Goal: Use online tool/utility: Utilize a website feature to perform a specific function

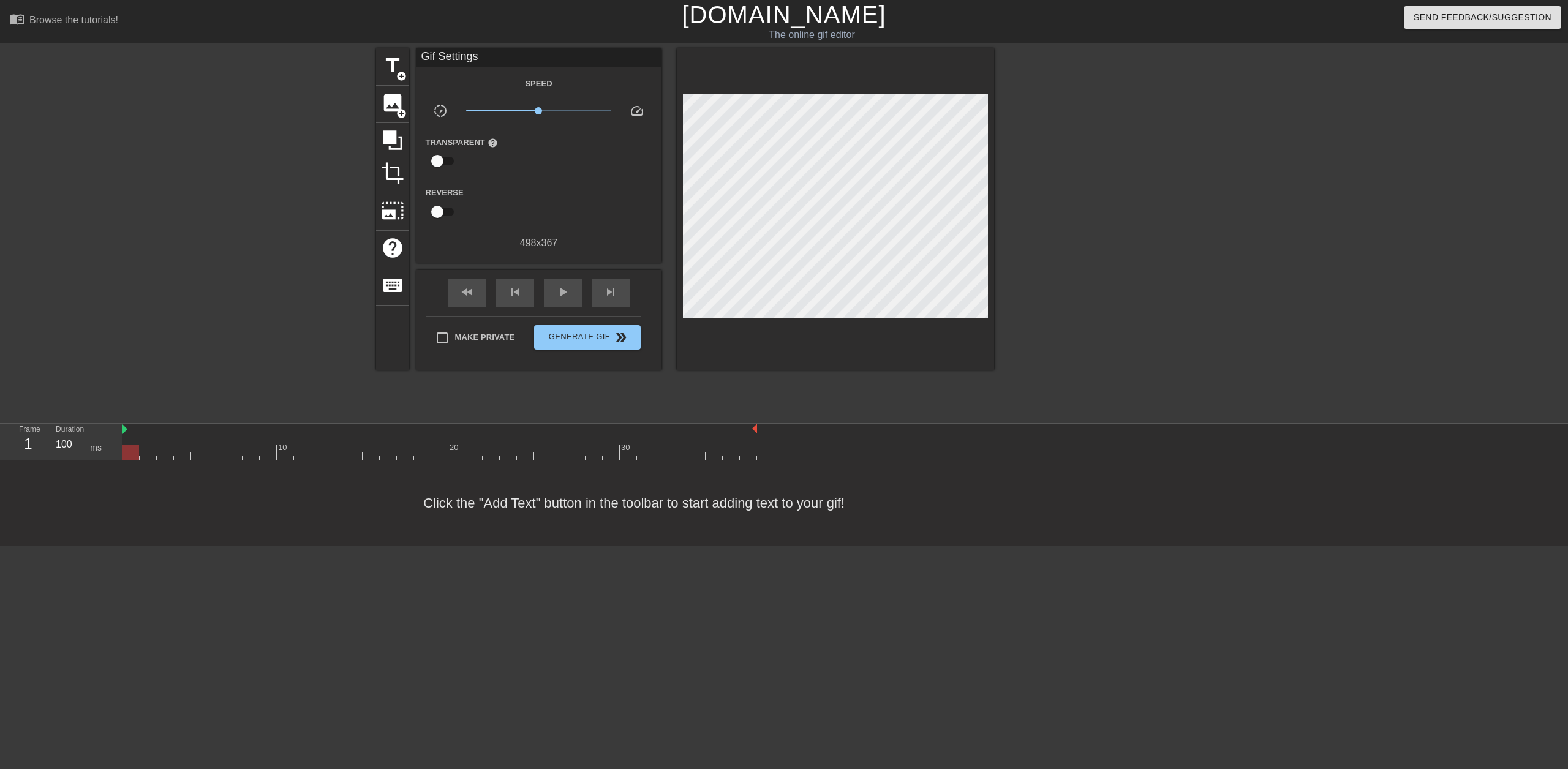
click at [472, 63] on div "Gif Settings" at bounding box center [539, 57] width 245 height 19
click at [474, 59] on div "Gif Settings" at bounding box center [539, 57] width 245 height 19
click at [388, 70] on span "title" at bounding box center [393, 65] width 23 height 23
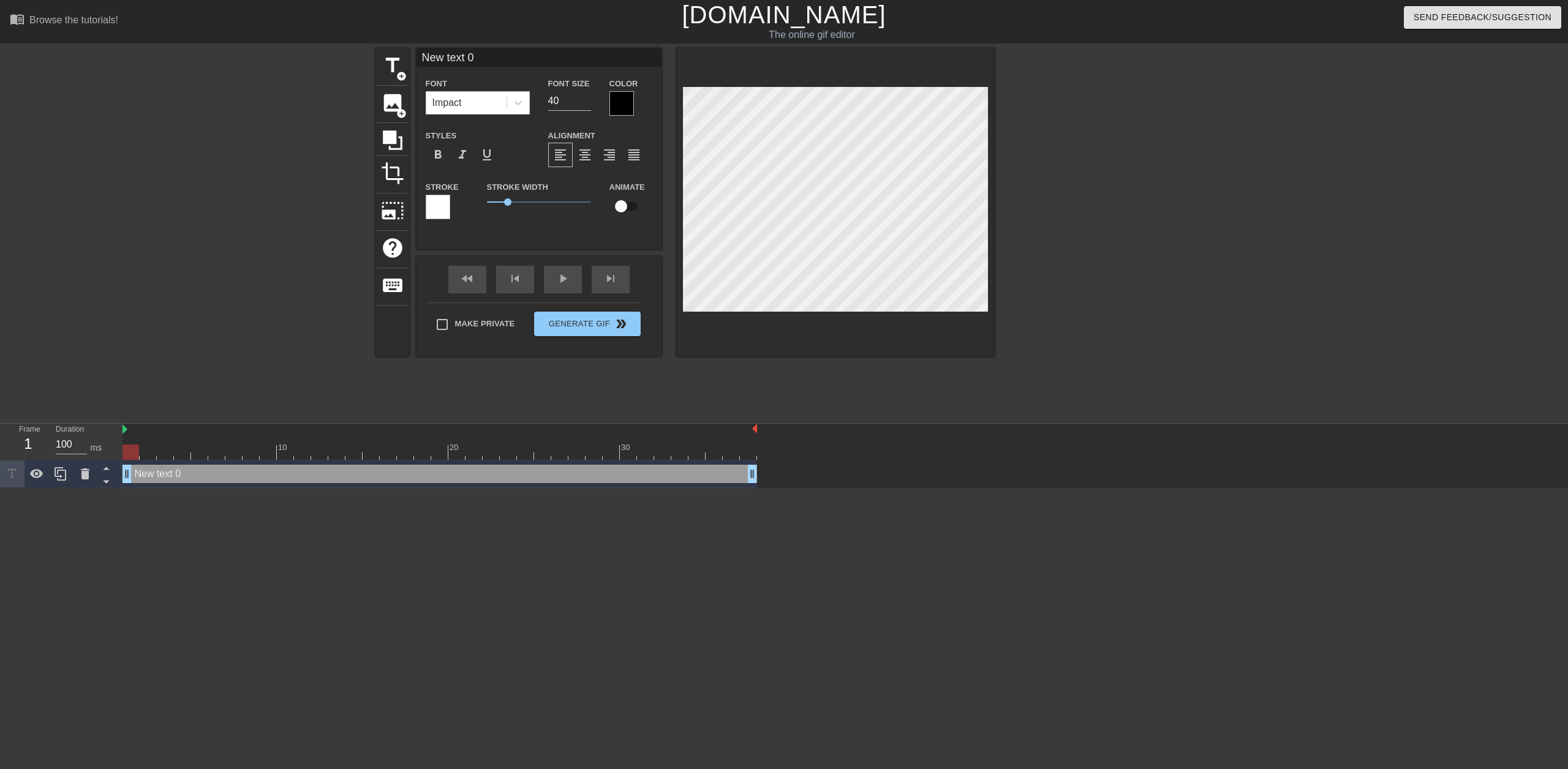
click at [619, 92] on div "Color" at bounding box center [631, 96] width 43 height 40
click at [618, 100] on div at bounding box center [622, 104] width 25 height 25
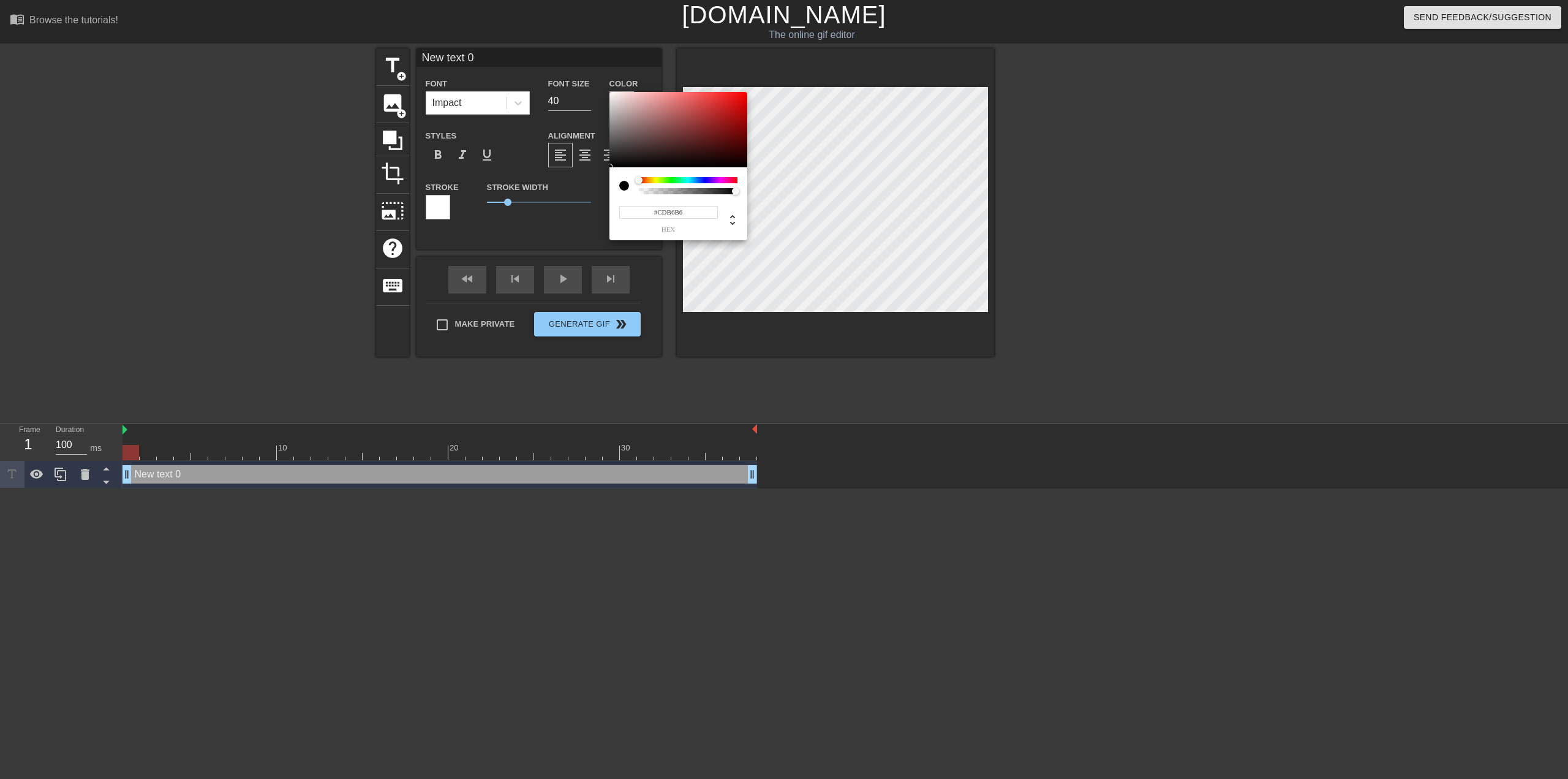
type input "#FFFFFF"
drag, startPoint x: 625, startPoint y: 116, endPoint x: 579, endPoint y: 78, distance: 59.7
click at [585, 70] on div "#FFFFFF hex" at bounding box center [784, 389] width 1568 height 779
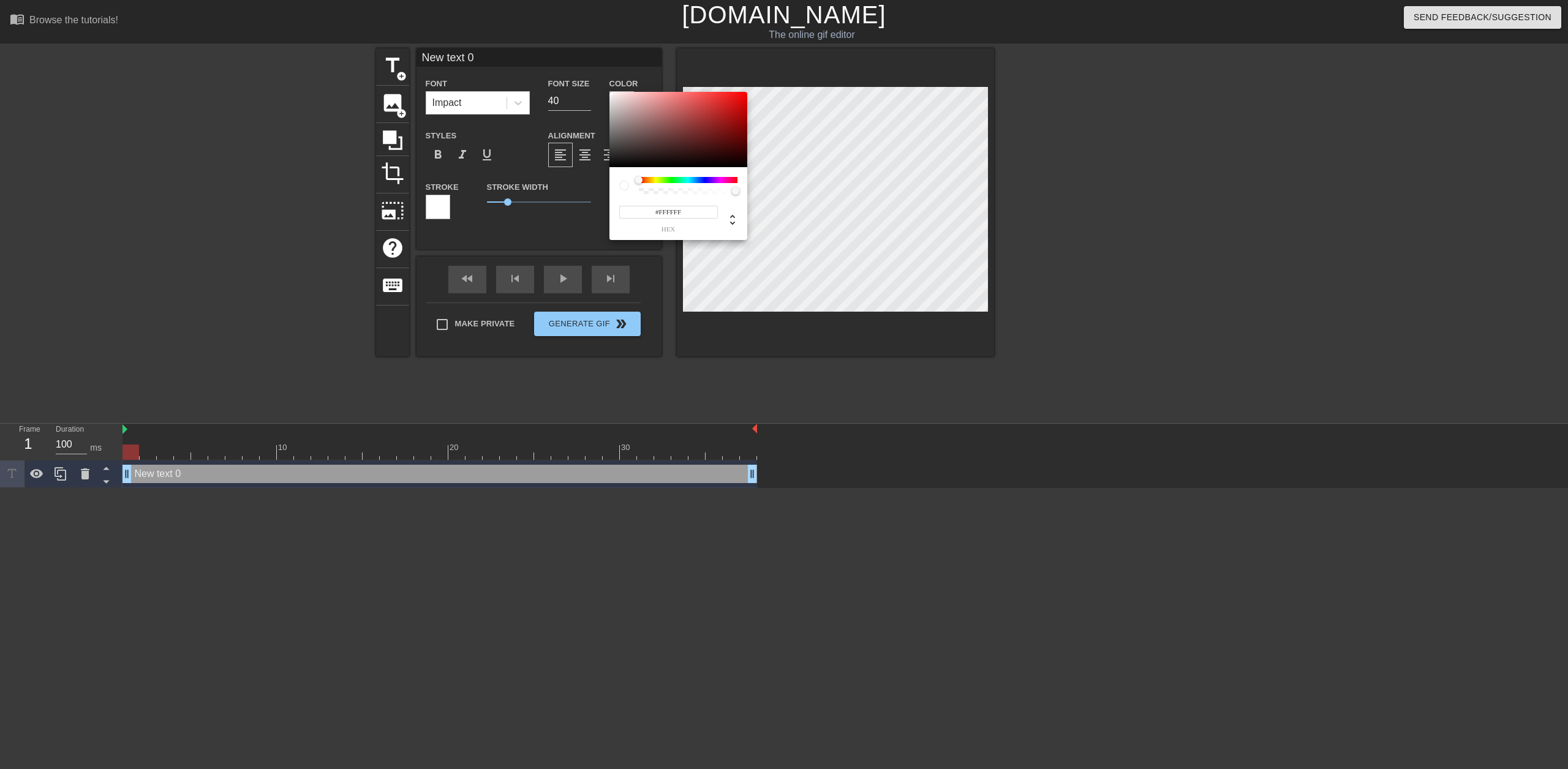
drag, startPoint x: 154, startPoint y: 600, endPoint x: 108, endPoint y: 559, distance: 61.6
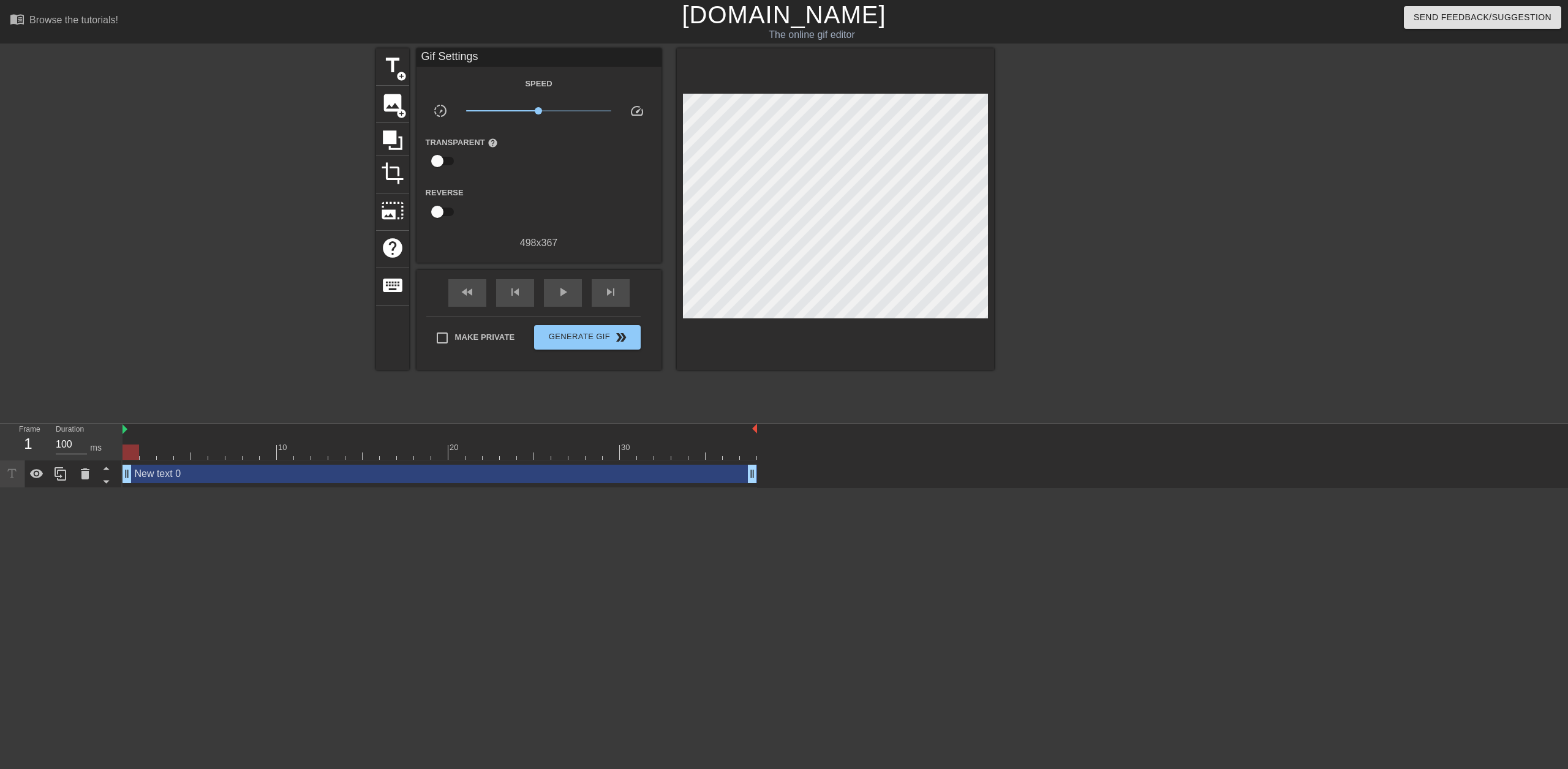
click at [239, 473] on div "New text 0 drag_handle drag_handle" at bounding box center [440, 474] width 635 height 19
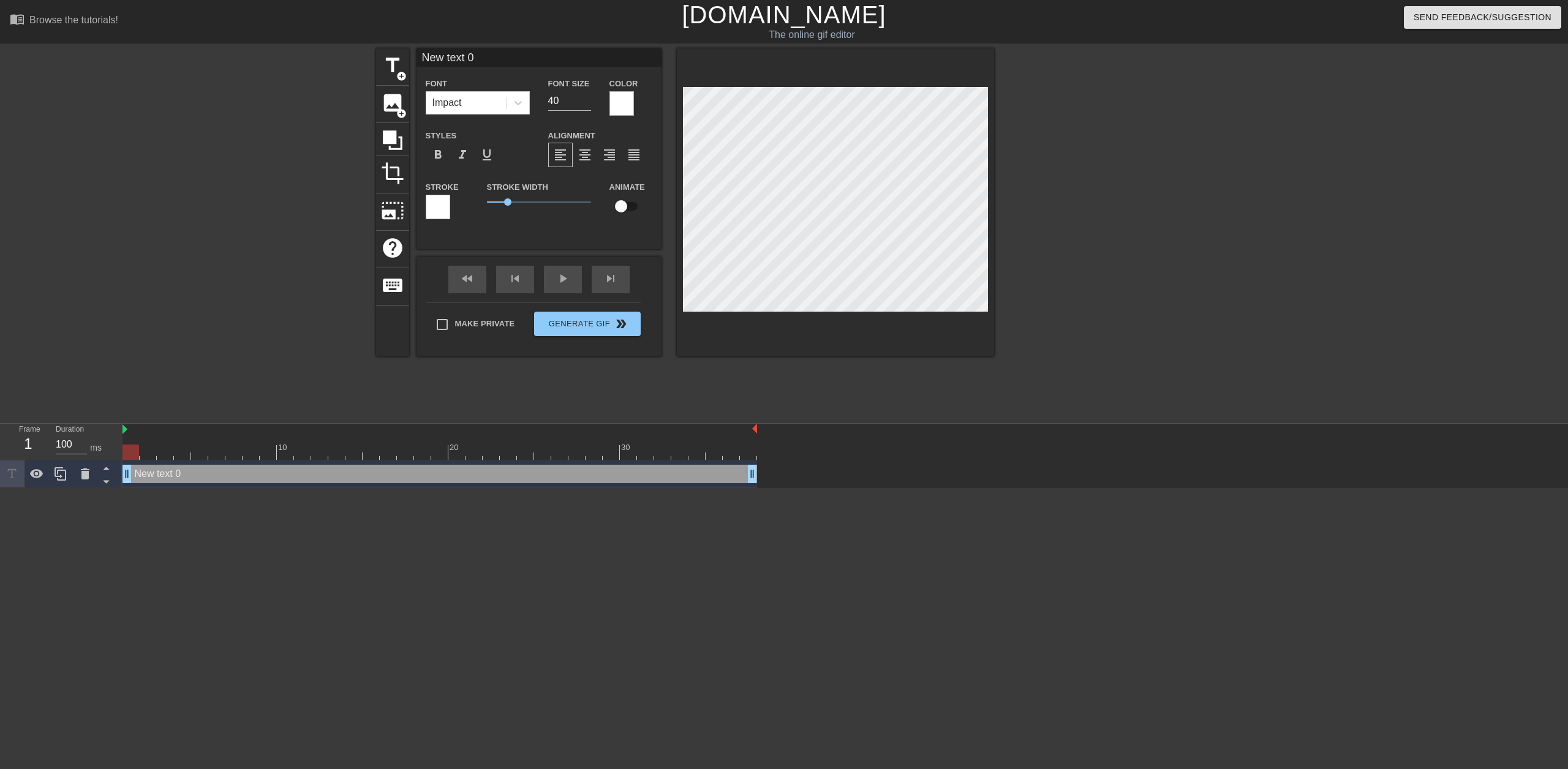
click at [442, 206] on div at bounding box center [438, 207] width 25 height 25
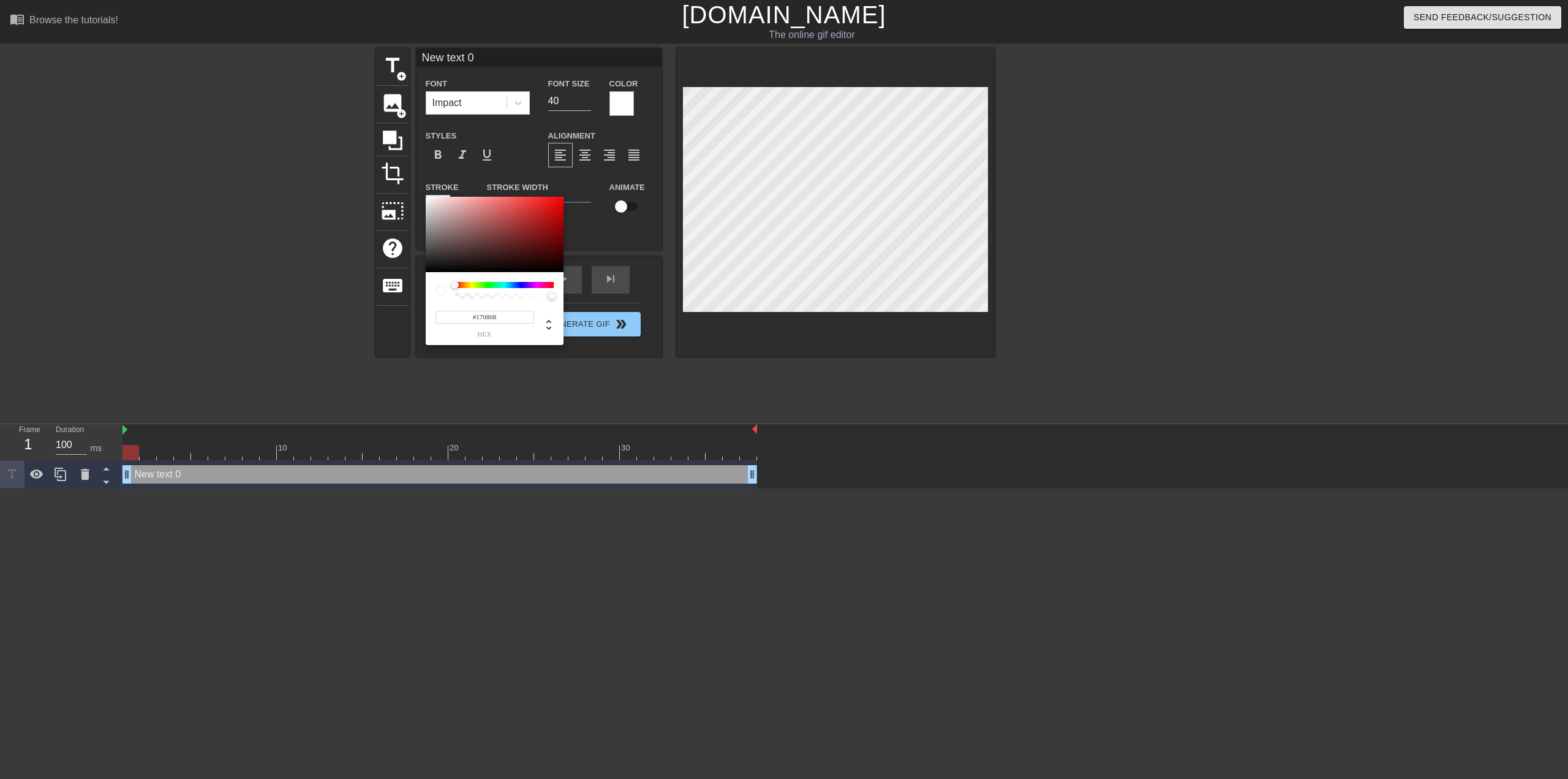
type input "#000000"
drag, startPoint x: 456, startPoint y: 235, endPoint x: 401, endPoint y: 325, distance: 105.5
click at [402, 324] on div "#000000 hex" at bounding box center [784, 389] width 1568 height 779
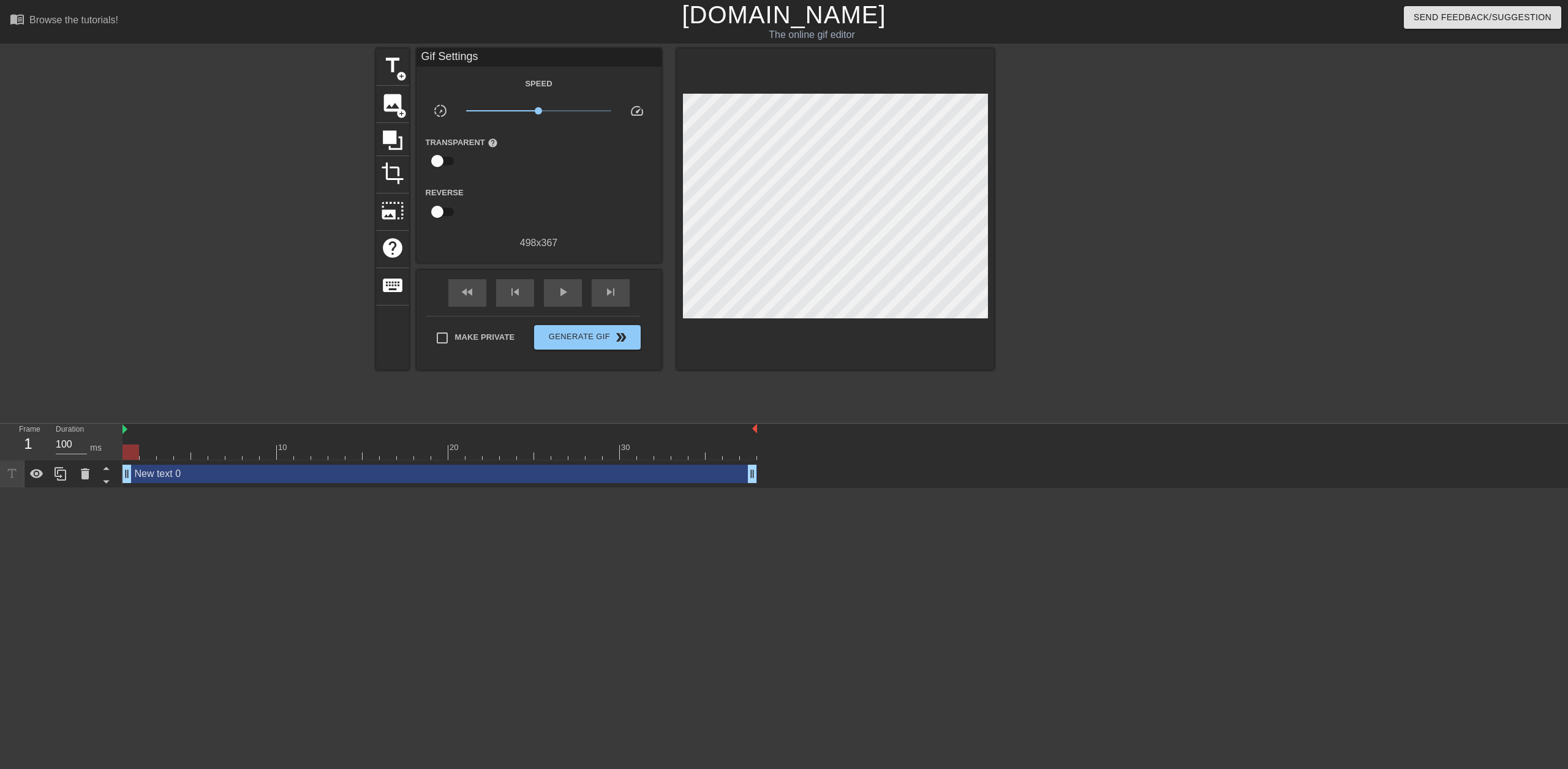
click at [368, 470] on div "New text 0 drag_handle drag_handle" at bounding box center [440, 474] width 635 height 19
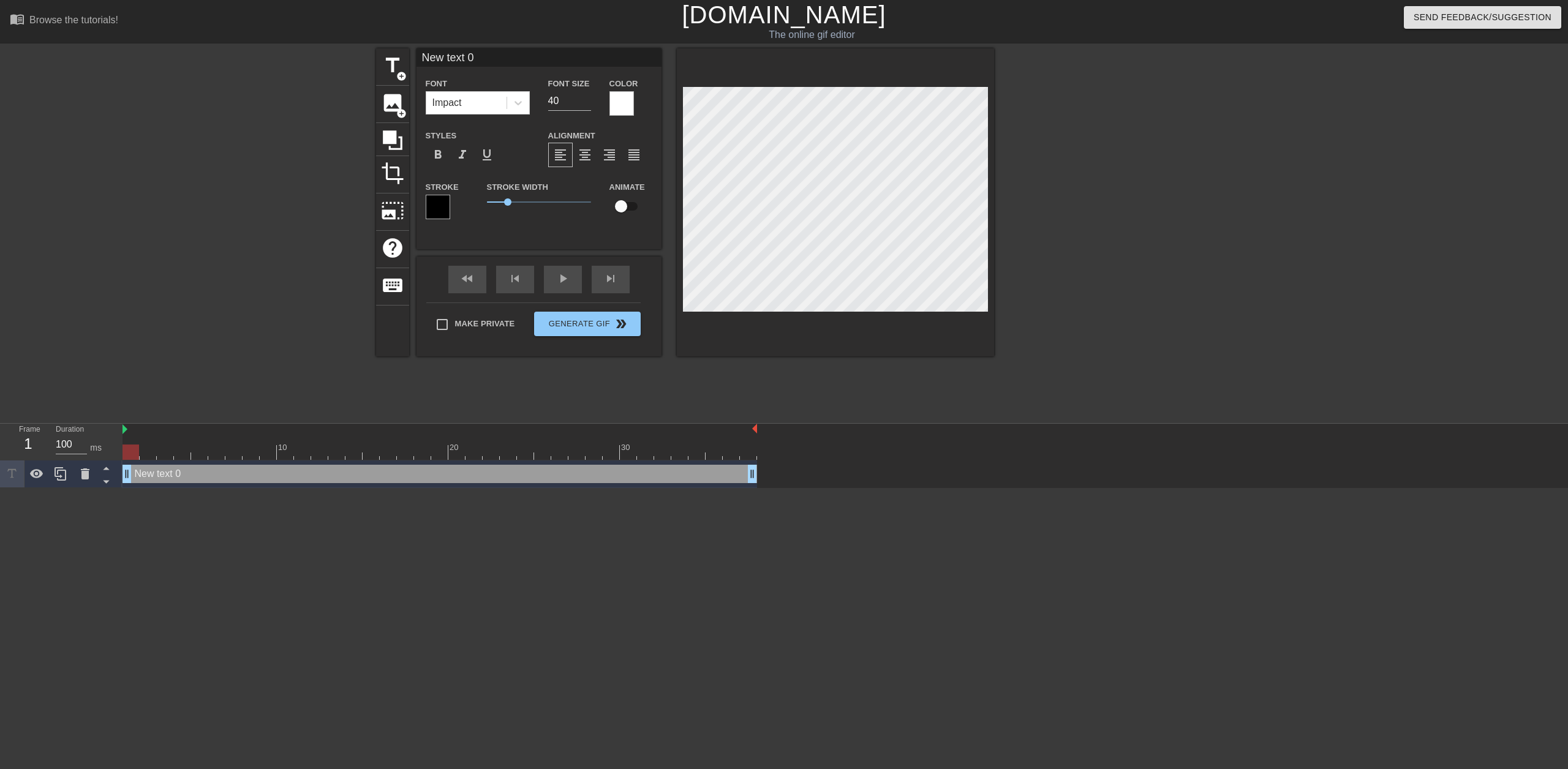
click at [479, 56] on input "New text 0" at bounding box center [539, 57] width 245 height 19
drag, startPoint x: 501, startPoint y: 59, endPoint x: 354, endPoint y: 62, distance: 147.0
click at [354, 62] on div "title add_circle image add_circle crop photo_size_select_large help keyboard Ne…" at bounding box center [784, 232] width 1568 height 368
click at [64, 477] on icon at bounding box center [60, 474] width 14 height 14
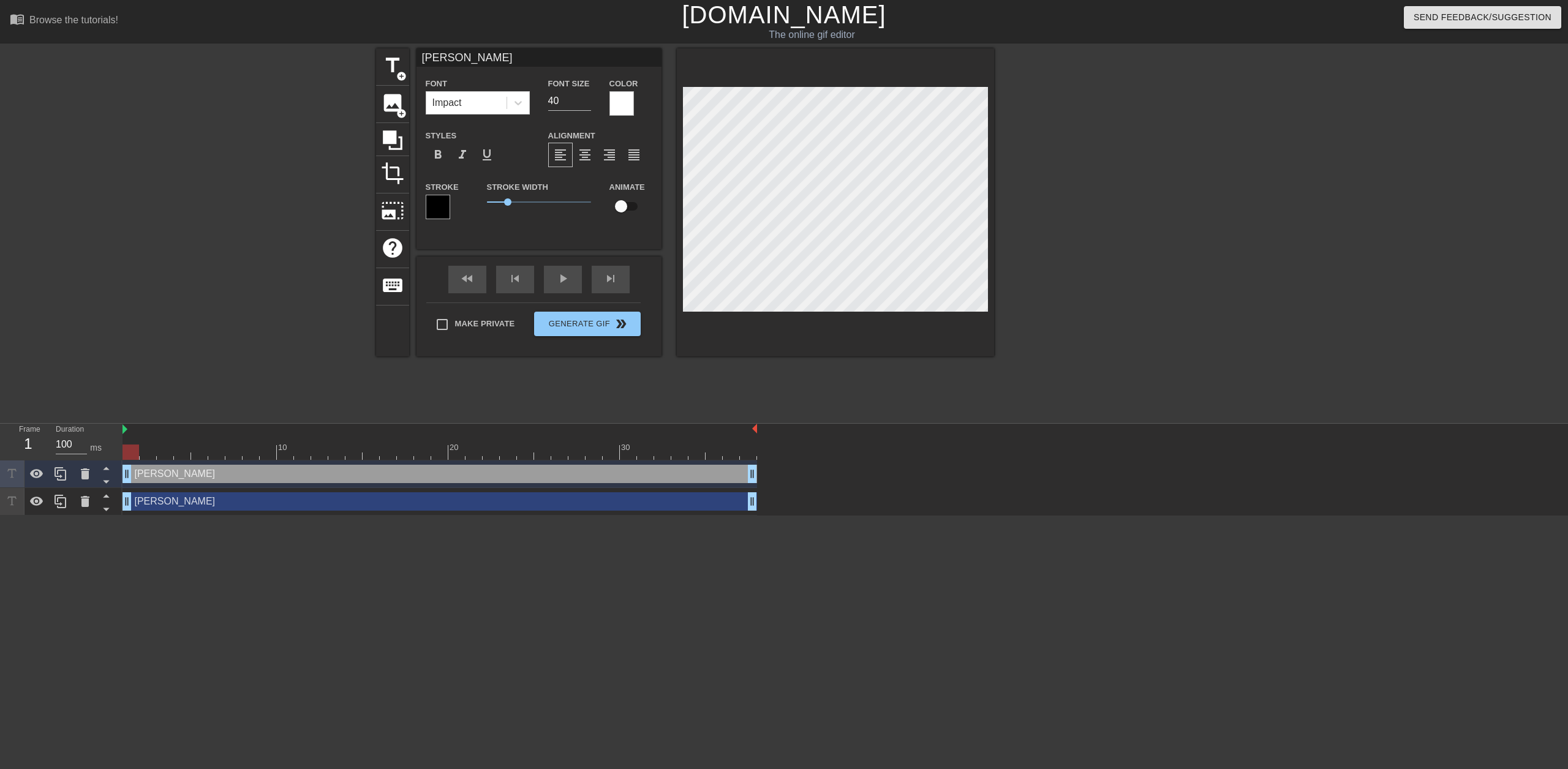
click at [452, 59] on input "[PERSON_NAME]" at bounding box center [539, 57] width 245 height 19
drag, startPoint x: 434, startPoint y: 56, endPoint x: 395, endPoint y: 72, distance: 42.2
click at [395, 59] on div "title add_circle image add_circle crop photo_size_select_large help keyboard [P…" at bounding box center [685, 202] width 618 height 308
type input "Ciaran"
click at [313, 192] on div "title add_circle image add_circle crop photo_size_select_large help keyboard Ci…" at bounding box center [784, 232] width 1568 height 368
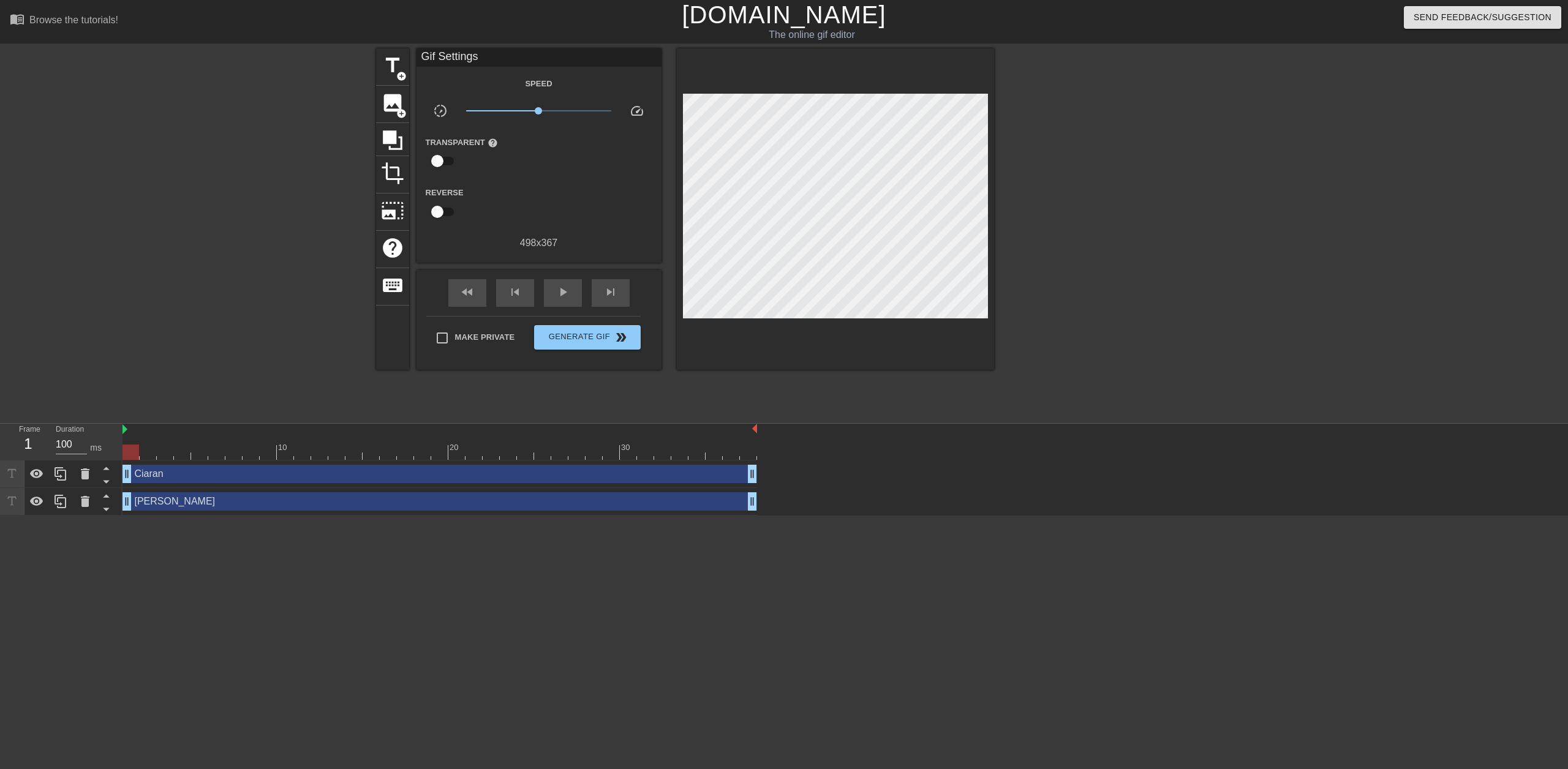
click at [375, 476] on div "Ciaran drag_handle drag_handle" at bounding box center [440, 474] width 635 height 19
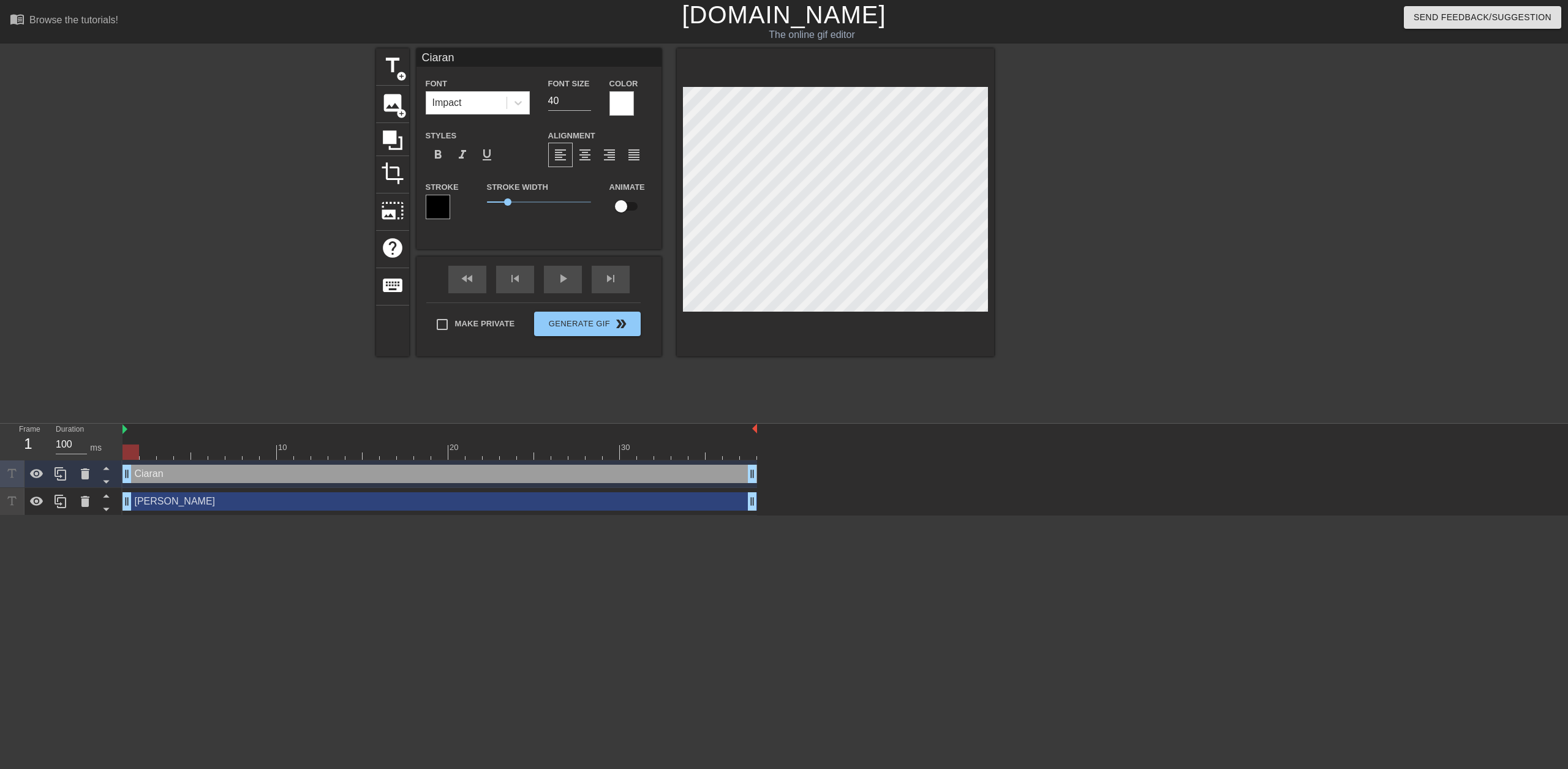
click at [220, 503] on div "[PERSON_NAME] drag_handle drag_handle" at bounding box center [440, 501] width 635 height 19
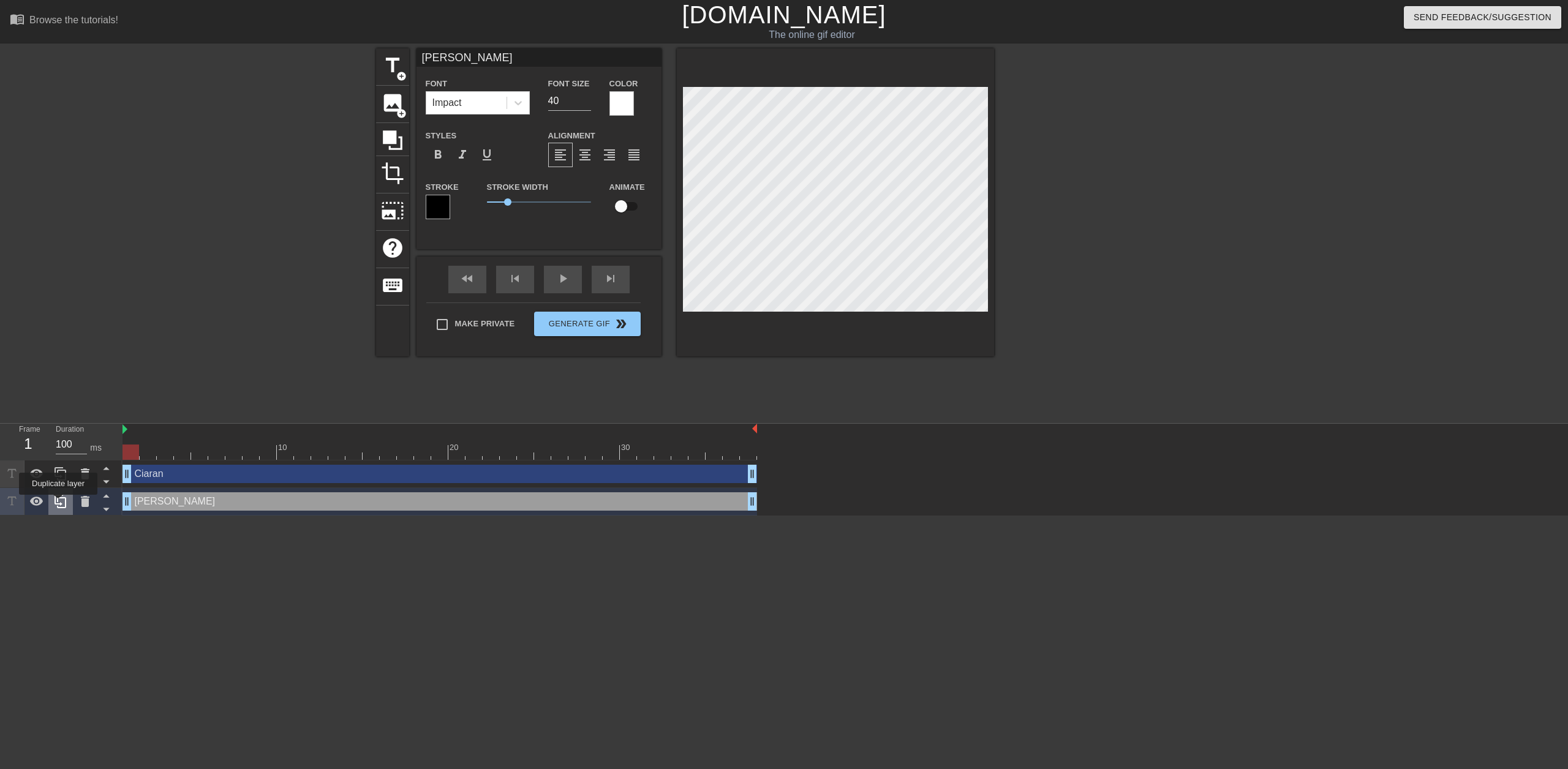
click at [59, 503] on icon at bounding box center [60, 501] width 14 height 14
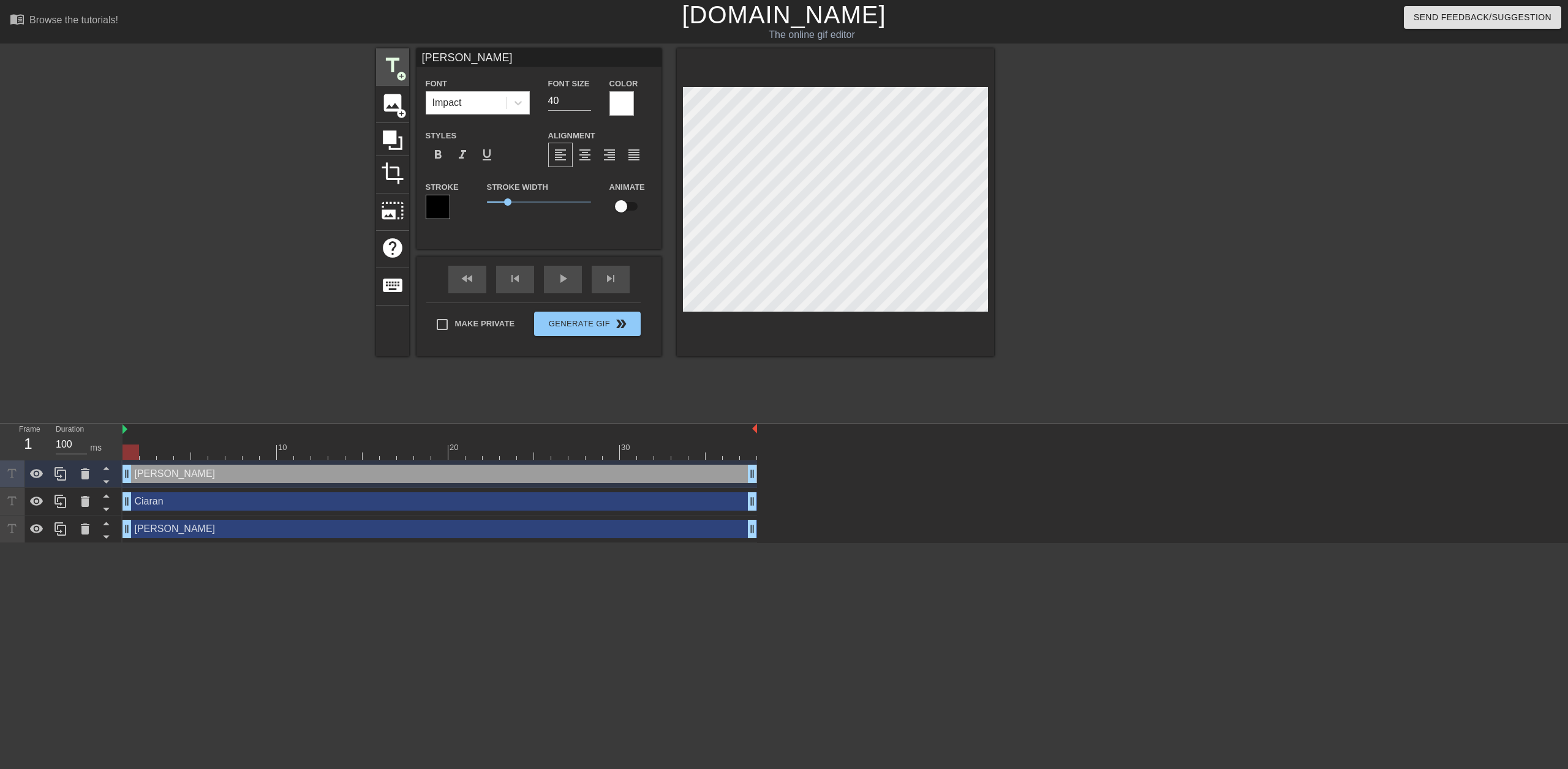
drag, startPoint x: 469, startPoint y: 58, endPoint x: 396, endPoint y: 59, distance: 73.0
click at [396, 59] on div "title add_circle image add_circle crop photo_size_select_large help keyboard [P…" at bounding box center [685, 202] width 618 height 308
type input "Me in 10 Minutes"
click at [626, 211] on input "checkbox" at bounding box center [620, 207] width 70 height 23
checkbox input "true"
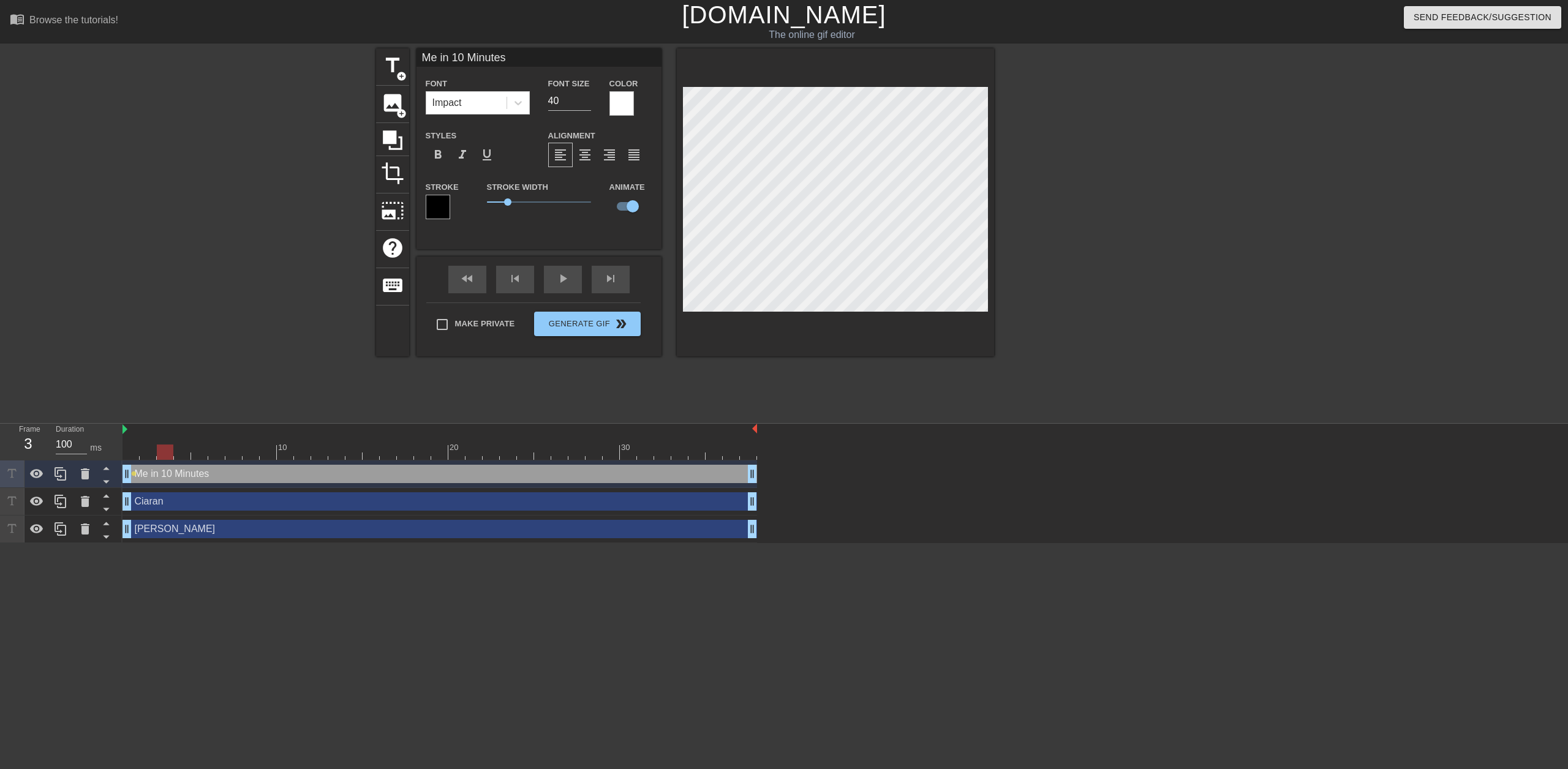
drag, startPoint x: 129, startPoint y: 455, endPoint x: 202, endPoint y: 452, distance: 73.1
click at [174, 452] on div at bounding box center [165, 452] width 17 height 15
drag, startPoint x: 202, startPoint y: 454, endPoint x: 297, endPoint y: 451, distance: 95.0
click at [293, 451] on div at bounding box center [285, 452] width 17 height 15
drag, startPoint x: 304, startPoint y: 452, endPoint x: 412, endPoint y: 449, distance: 108.0
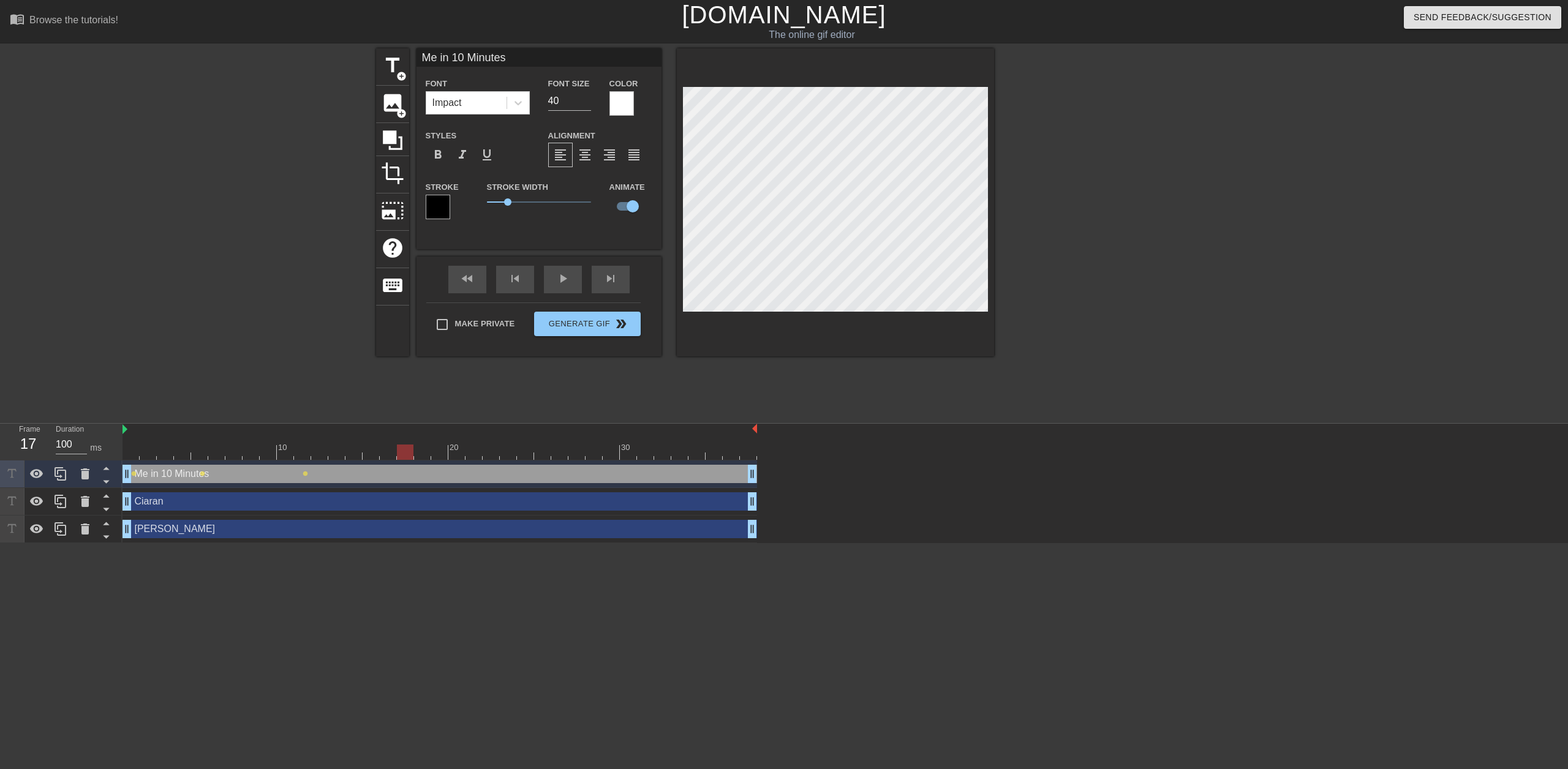
click at [412, 449] on div at bounding box center [405, 452] width 17 height 15
drag, startPoint x: 410, startPoint y: 454, endPoint x: 543, endPoint y: 447, distance: 133.2
click at [499, 455] on div at bounding box center [491, 452] width 17 height 15
drag, startPoint x: 515, startPoint y: 451, endPoint x: 595, endPoint y: 450, distance: 80.0
click at [595, 451] on div at bounding box center [440, 452] width 635 height 15
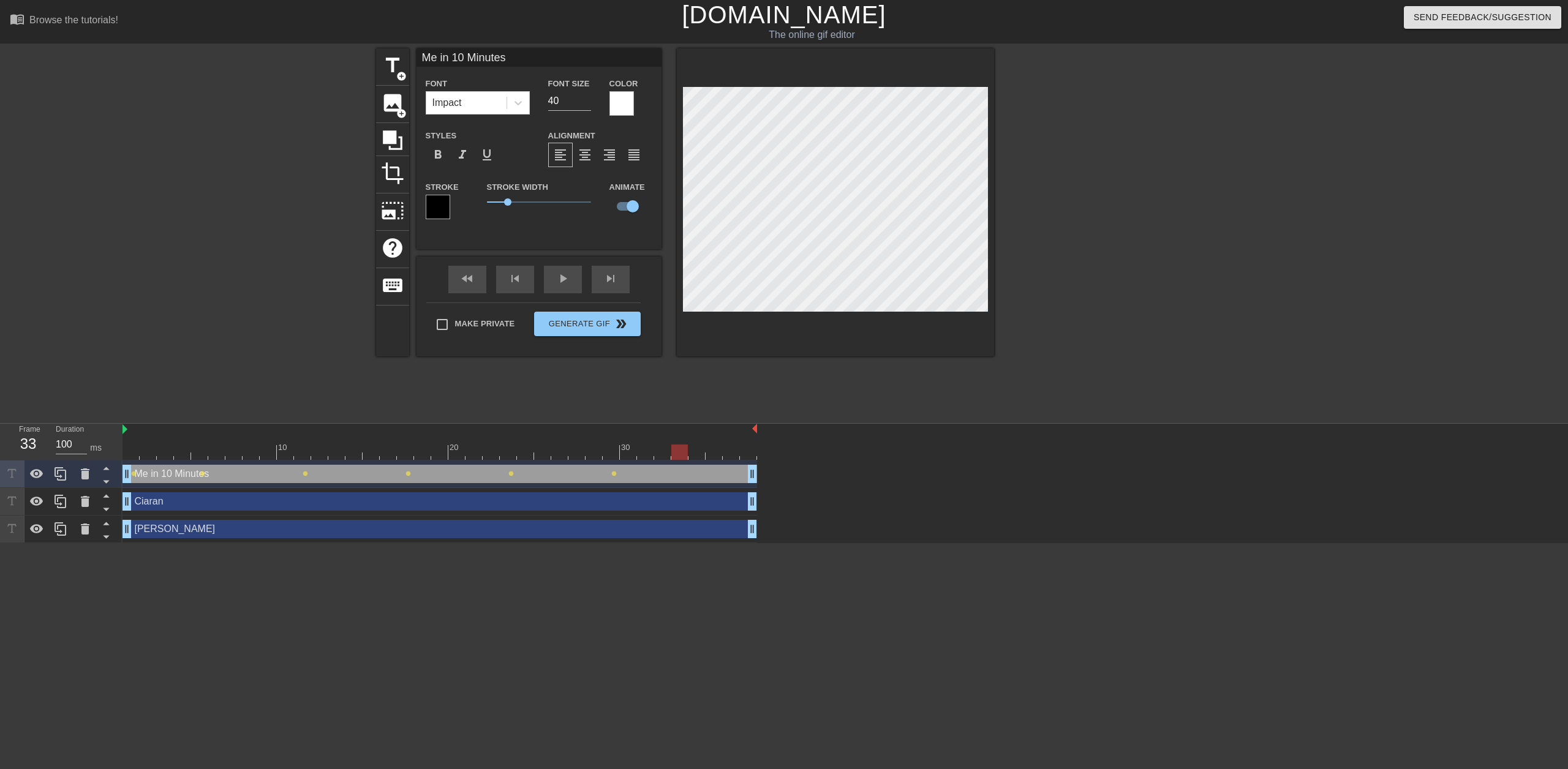
drag, startPoint x: 616, startPoint y: 452, endPoint x: 684, endPoint y: 450, distance: 68.0
click at [684, 450] on div at bounding box center [680, 452] width 17 height 15
drag, startPoint x: 679, startPoint y: 454, endPoint x: 749, endPoint y: 456, distance: 70.0
click at [749, 456] on div at bounding box center [749, 452] width 17 height 15
click at [134, 474] on span "lens" at bounding box center [134, 474] width 6 height 6
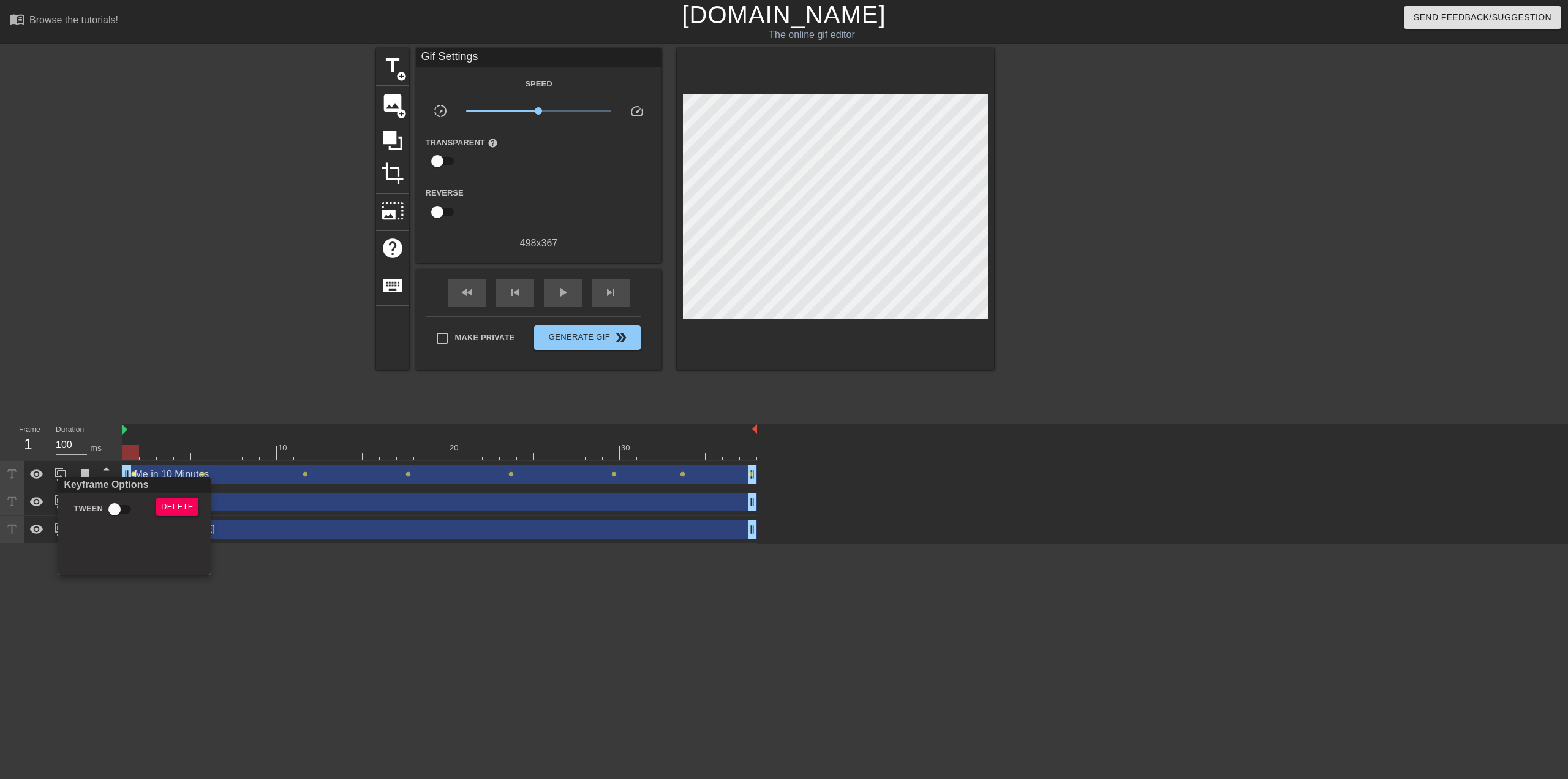
click at [130, 512] on input "Tween" at bounding box center [114, 509] width 70 height 23
checkbox input "true"
click at [207, 459] on div at bounding box center [784, 389] width 1568 height 779
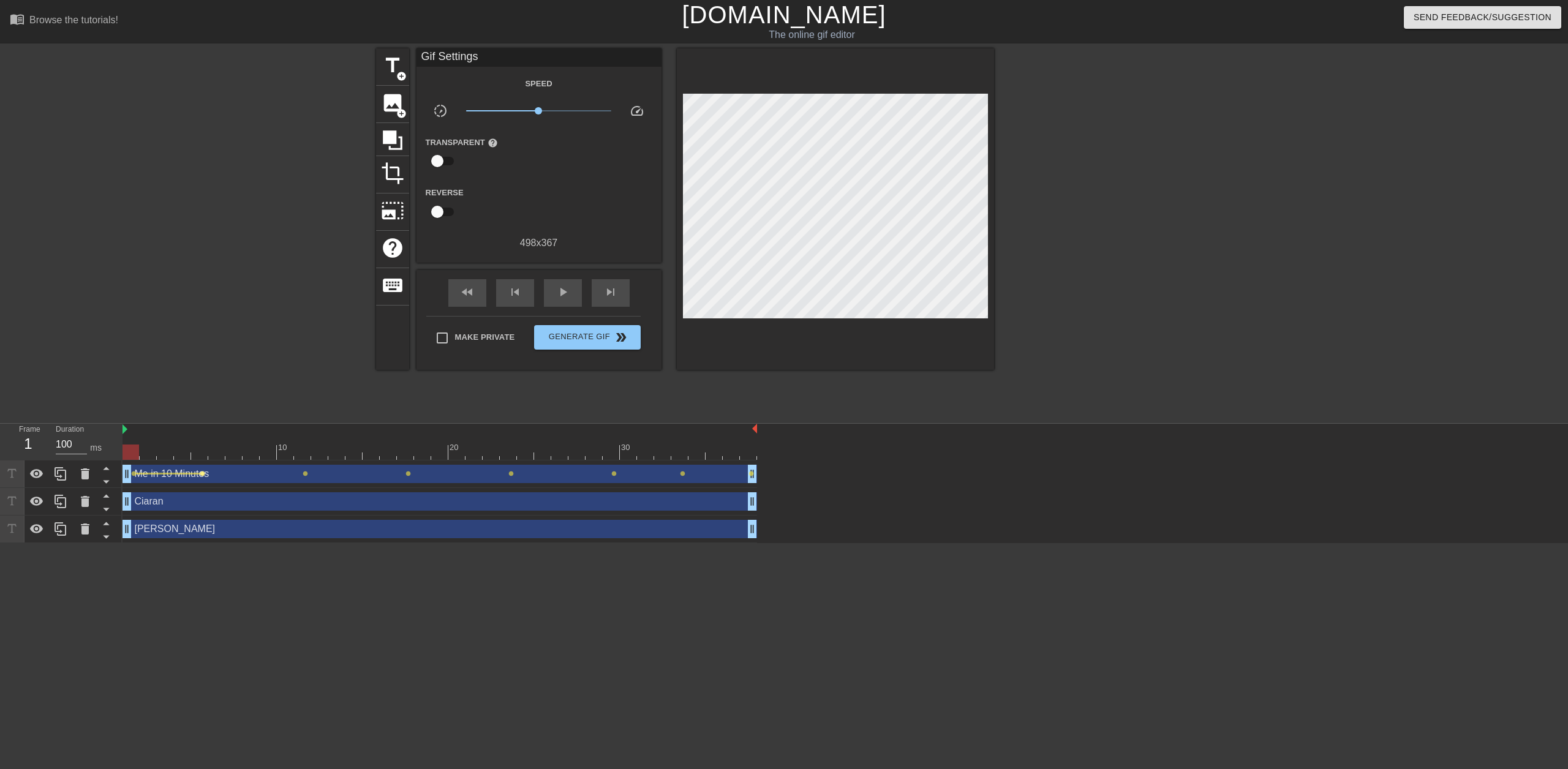
click at [202, 473] on span "lens" at bounding box center [202, 474] width 6 height 6
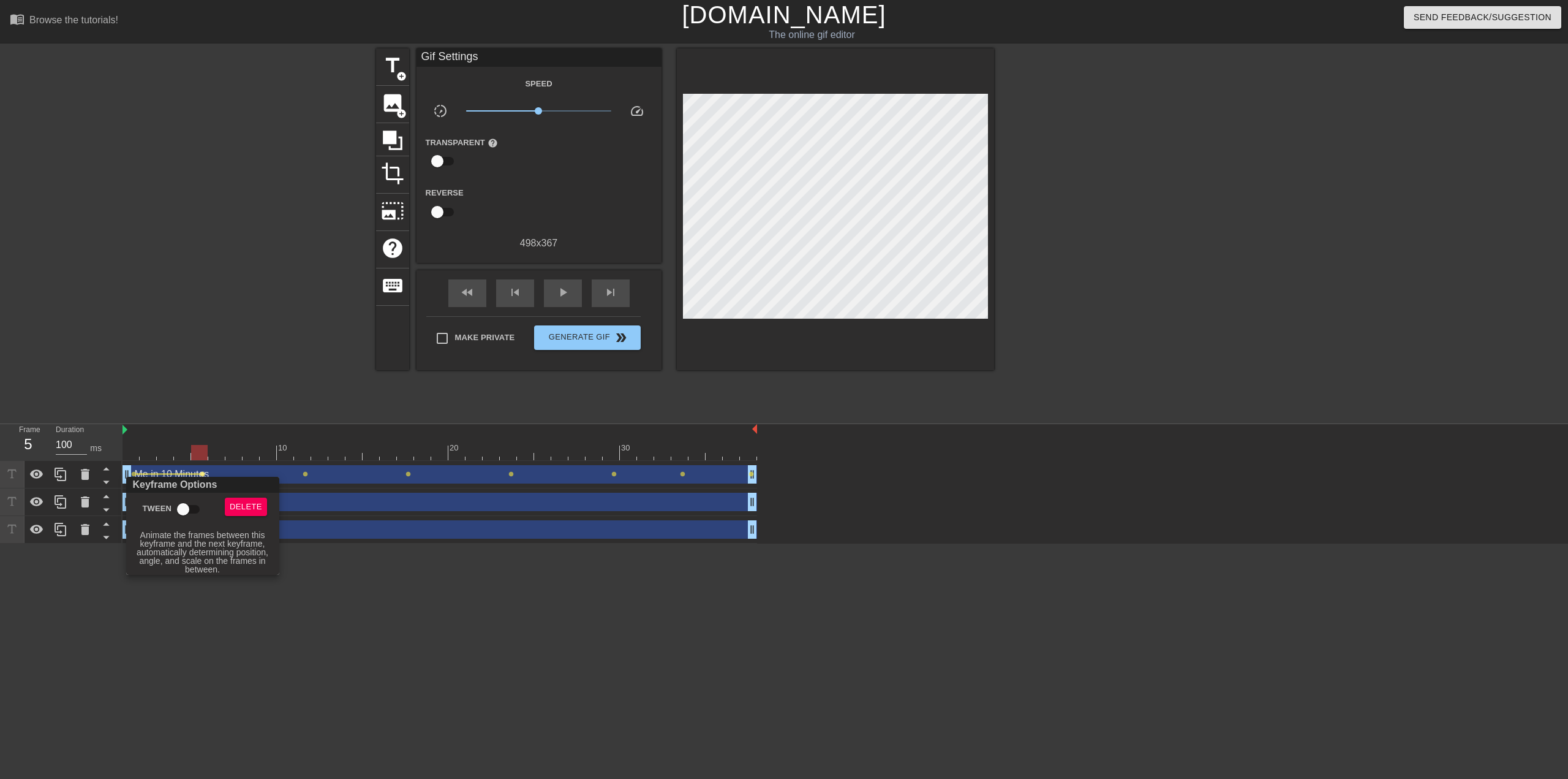
click at [185, 503] on input "Tween" at bounding box center [182, 509] width 70 height 23
checkbox input "true"
click at [303, 457] on div at bounding box center [784, 389] width 1568 height 779
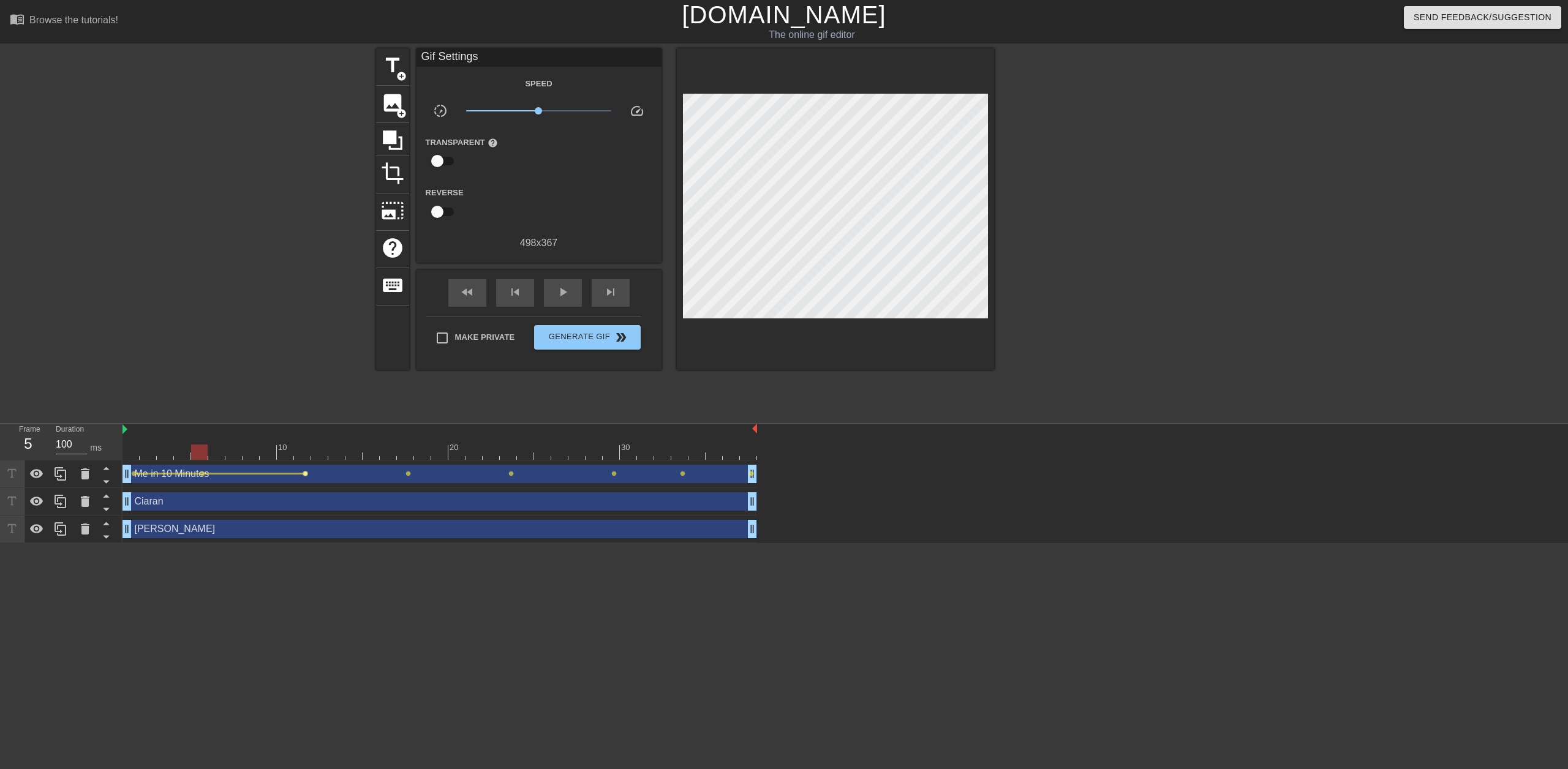
click at [303, 474] on span "lens" at bounding box center [305, 474] width 6 height 6
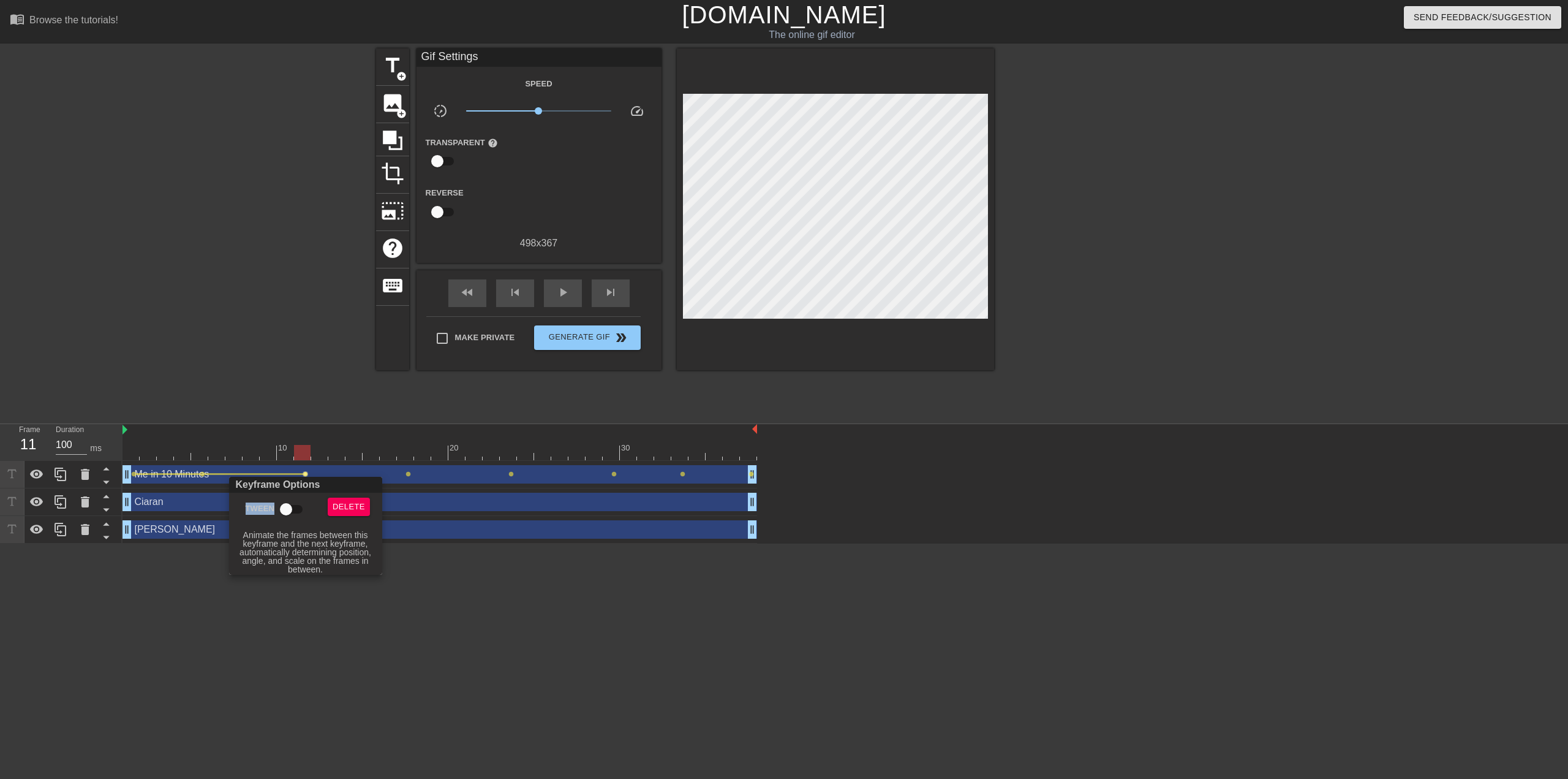
click at [273, 520] on div "Tween" at bounding box center [273, 511] width 92 height 28
click at [287, 513] on input "Tween" at bounding box center [286, 509] width 70 height 23
checkbox input "true"
click at [426, 470] on div at bounding box center [784, 389] width 1568 height 779
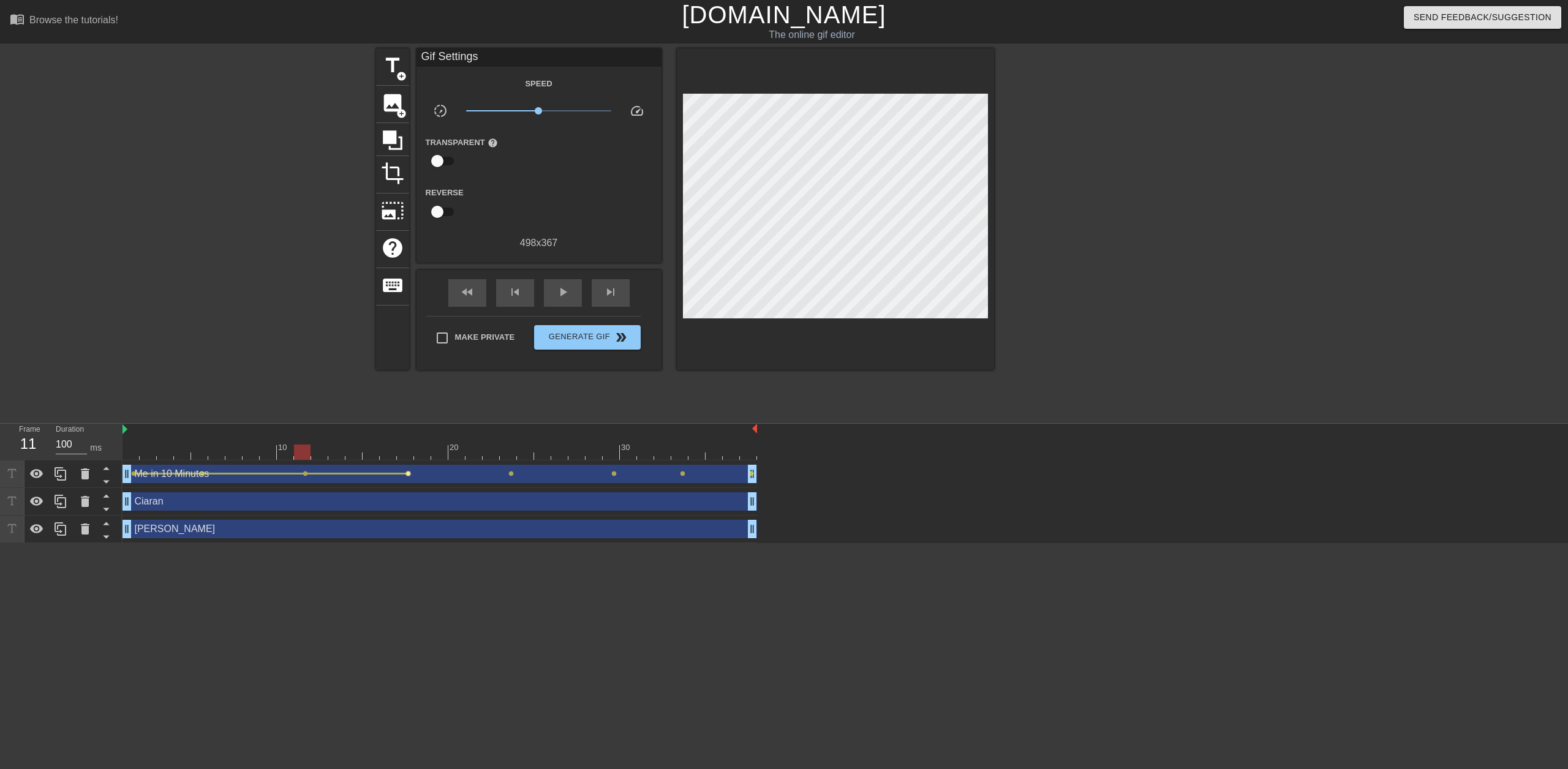
click at [406, 474] on span "lens" at bounding box center [408, 474] width 6 height 6
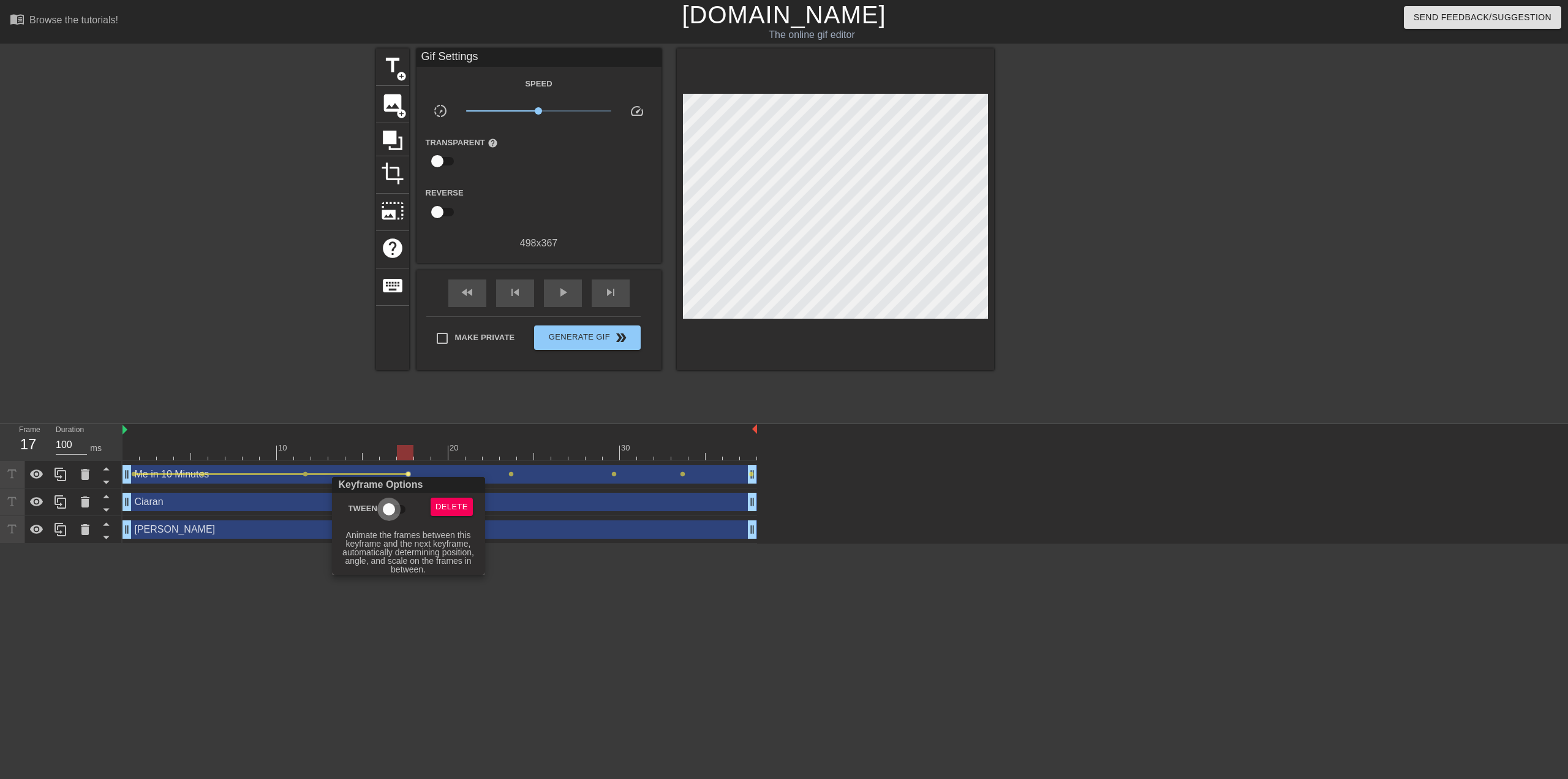
click at [389, 509] on input "Tween" at bounding box center [388, 509] width 70 height 23
checkbox input "true"
click at [532, 457] on div at bounding box center [784, 389] width 1568 height 779
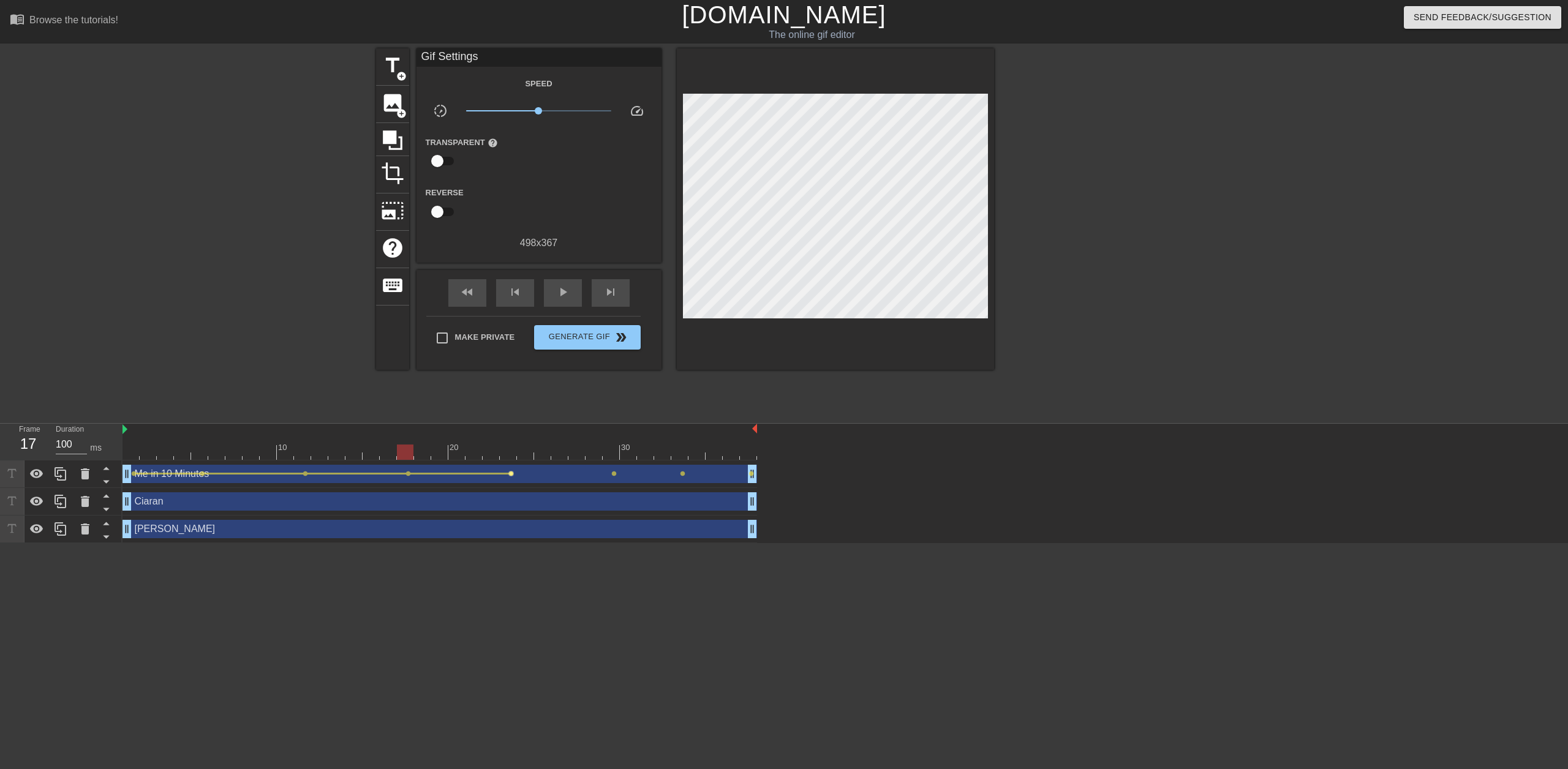
click at [511, 474] on span "lens" at bounding box center [511, 474] width 6 height 6
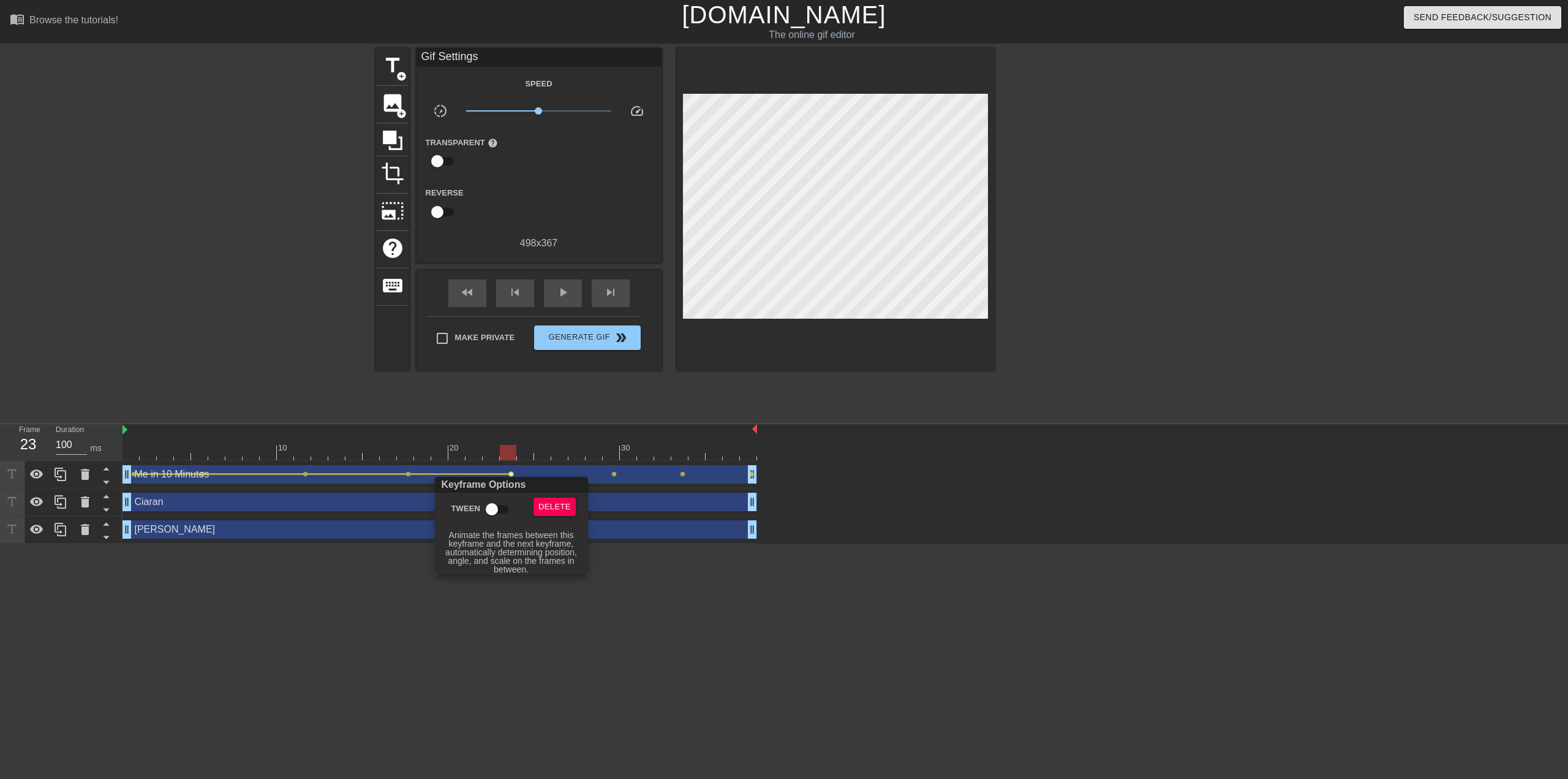
click at [496, 511] on input "Tween" at bounding box center [492, 509] width 70 height 23
checkbox input "true"
click at [640, 445] on div at bounding box center [784, 389] width 1568 height 779
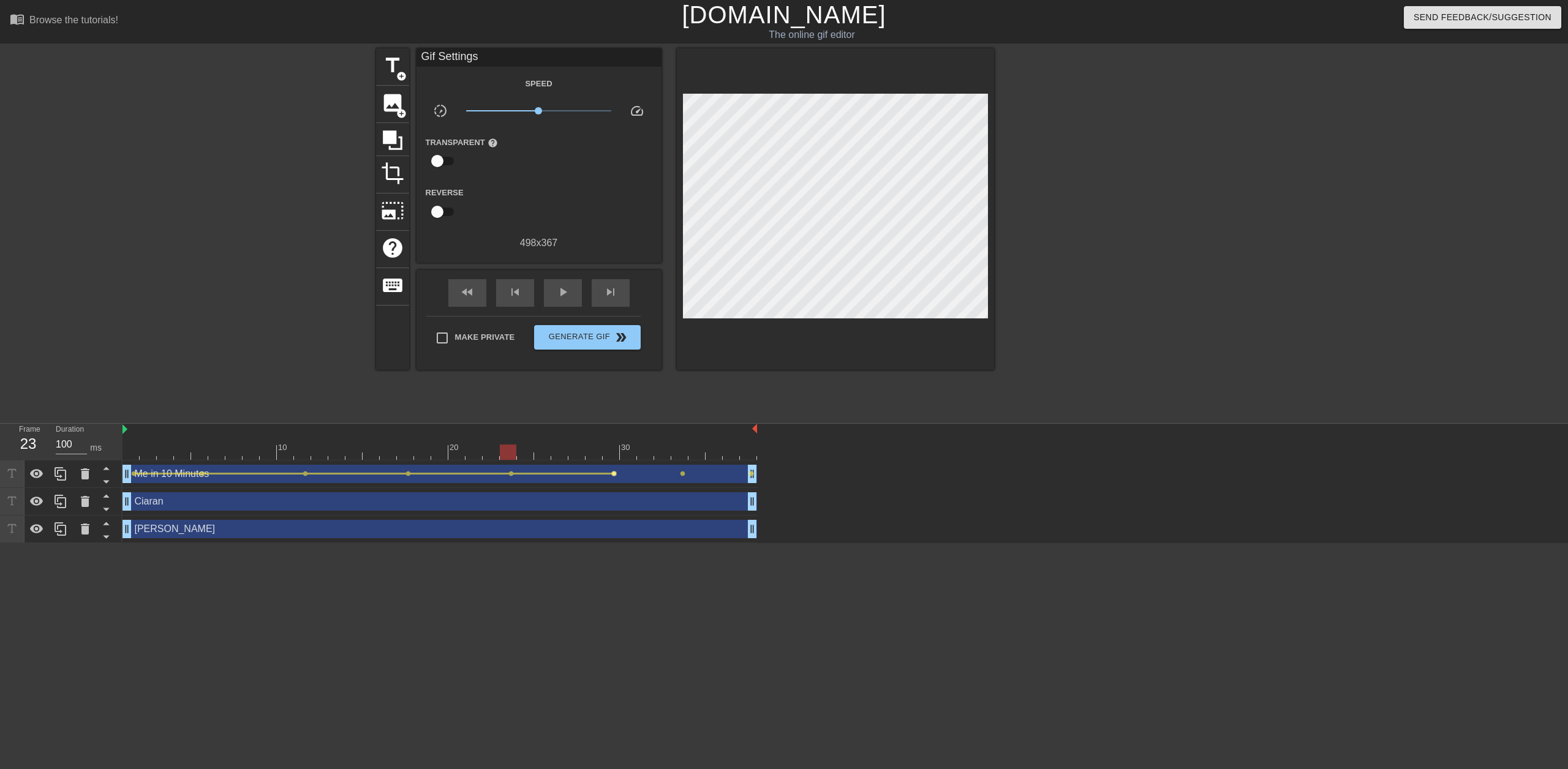
click at [614, 474] on span "lens" at bounding box center [614, 474] width 6 height 6
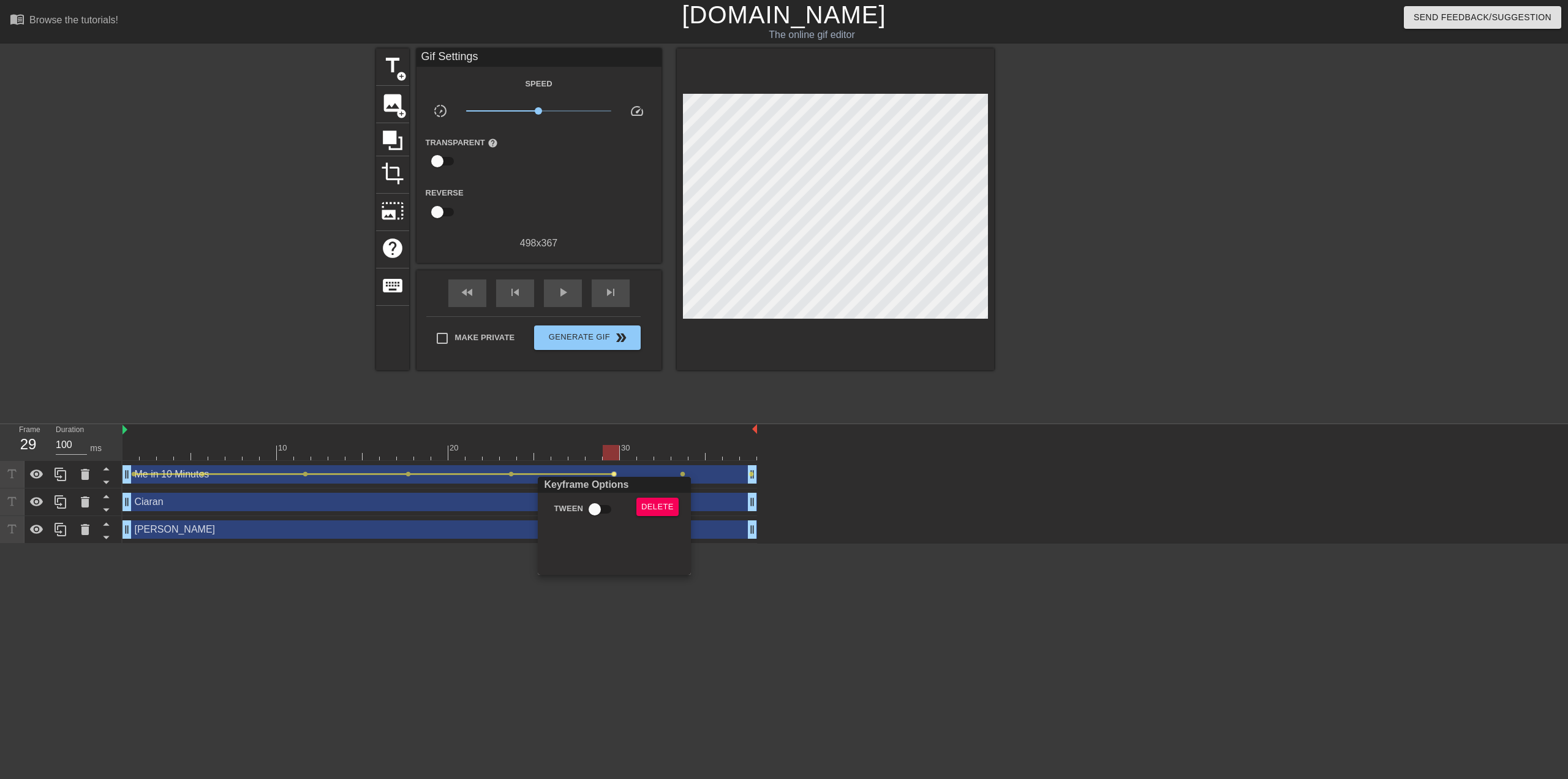
click at [607, 493] on div "Keyframe Options Tween Delete" at bounding box center [614, 526] width 153 height 98
drag, startPoint x: 602, startPoint y: 512, endPoint x: 605, endPoint y: 505, distance: 7.6
click at [602, 510] on input "Tween" at bounding box center [594, 509] width 70 height 23
checkbox input "true"
click at [684, 459] on div at bounding box center [784, 389] width 1568 height 779
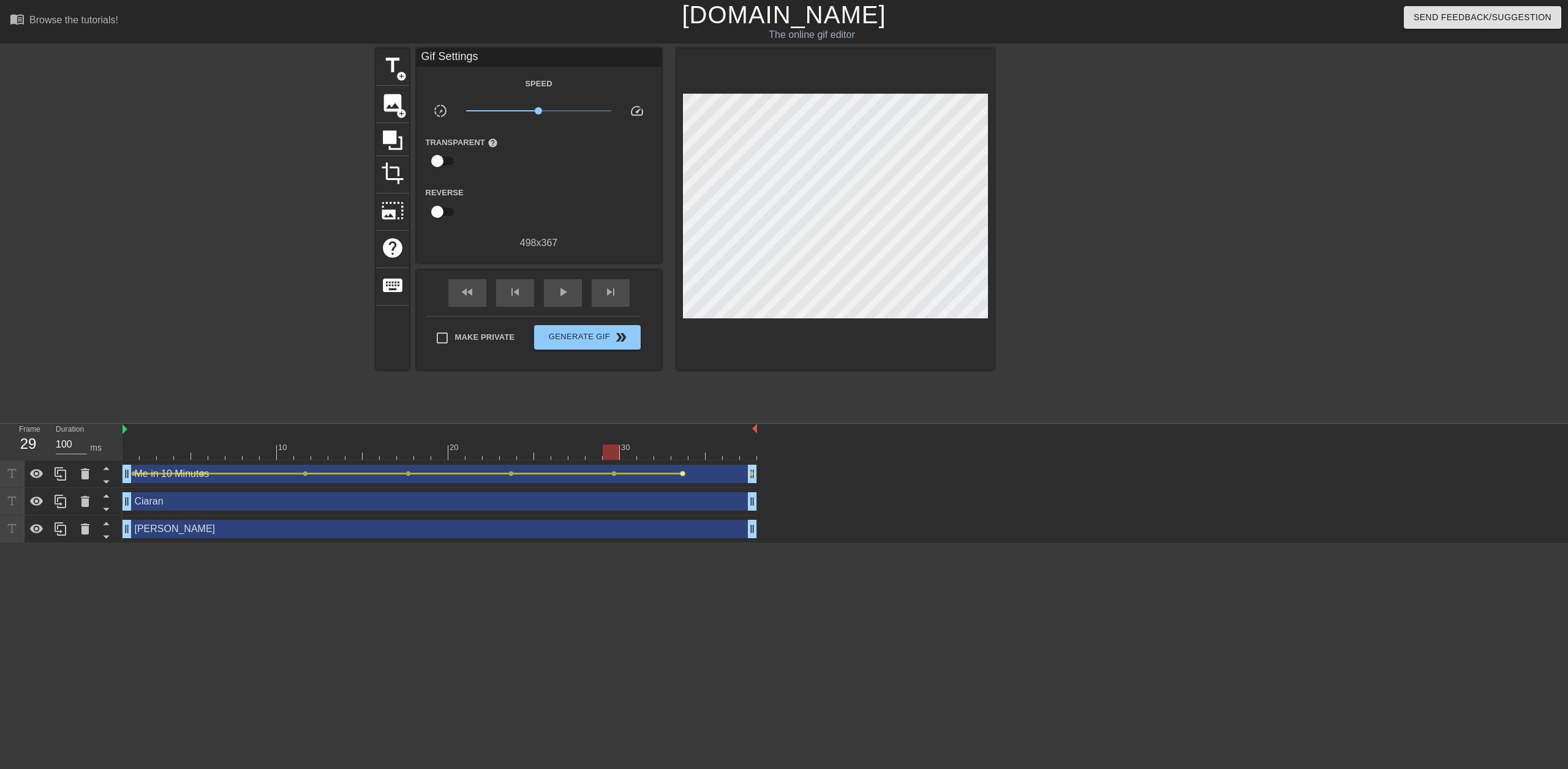
click at [682, 475] on span "lens" at bounding box center [682, 474] width 6 height 6
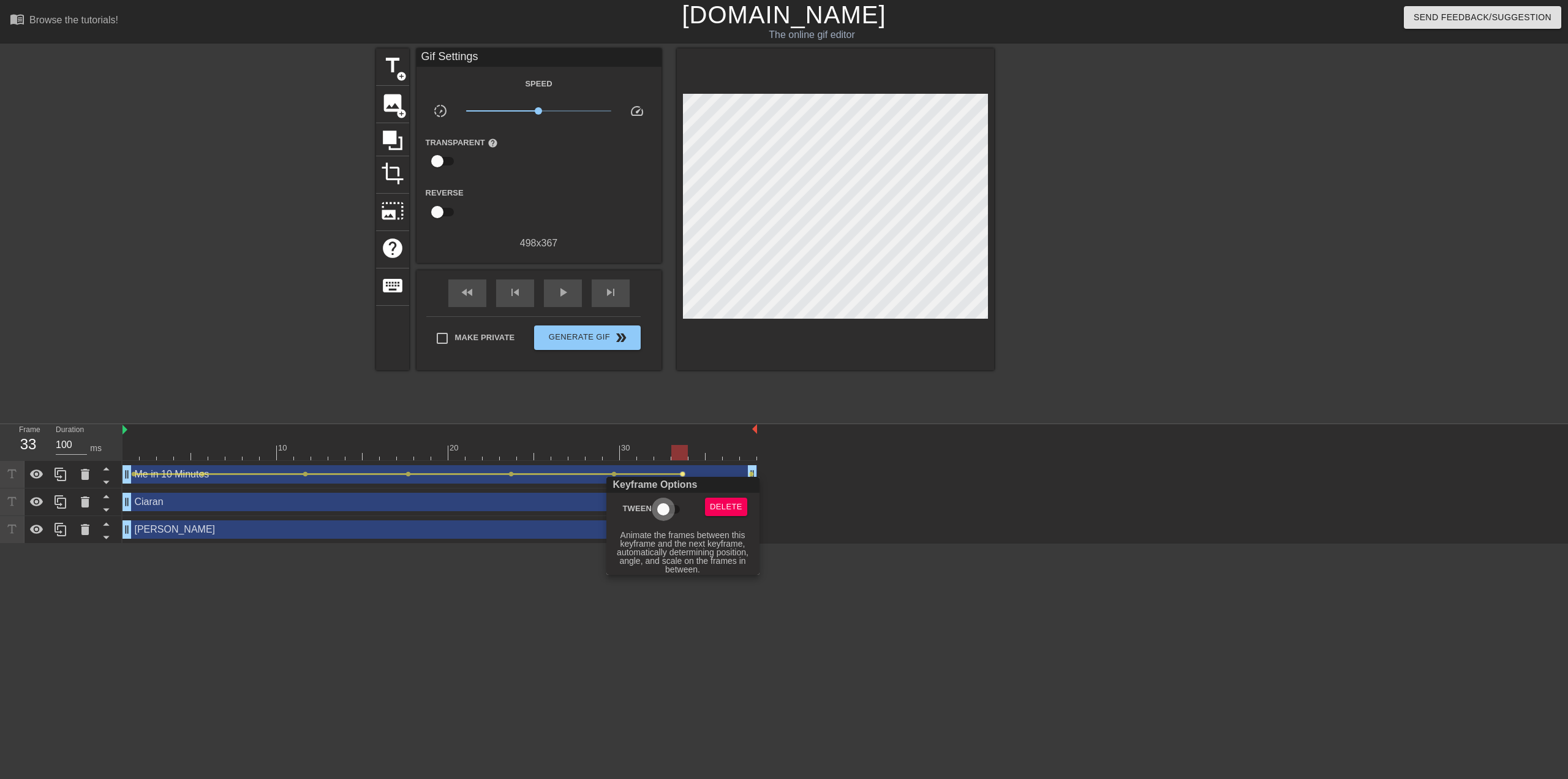
click at [663, 505] on input "Tween" at bounding box center [663, 509] width 70 height 23
checkbox input "true"
drag, startPoint x: 688, startPoint y: 425, endPoint x: 683, endPoint y: 419, distance: 7.8
click at [687, 425] on div at bounding box center [784, 389] width 1568 height 779
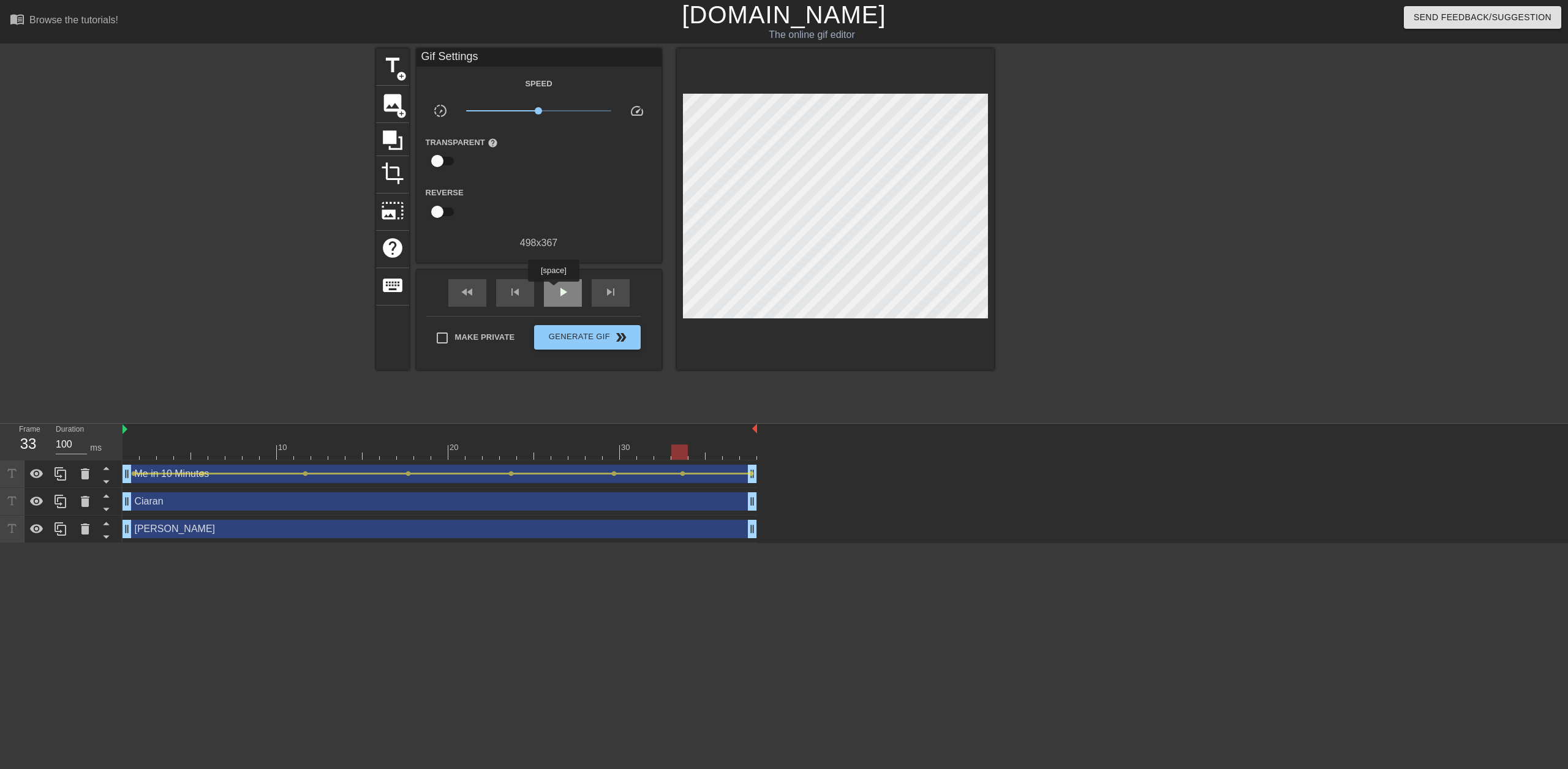
click at [553, 291] on div "play_arrow" at bounding box center [563, 293] width 38 height 28
click at [618, 339] on span "double_arrow" at bounding box center [620, 337] width 14 height 14
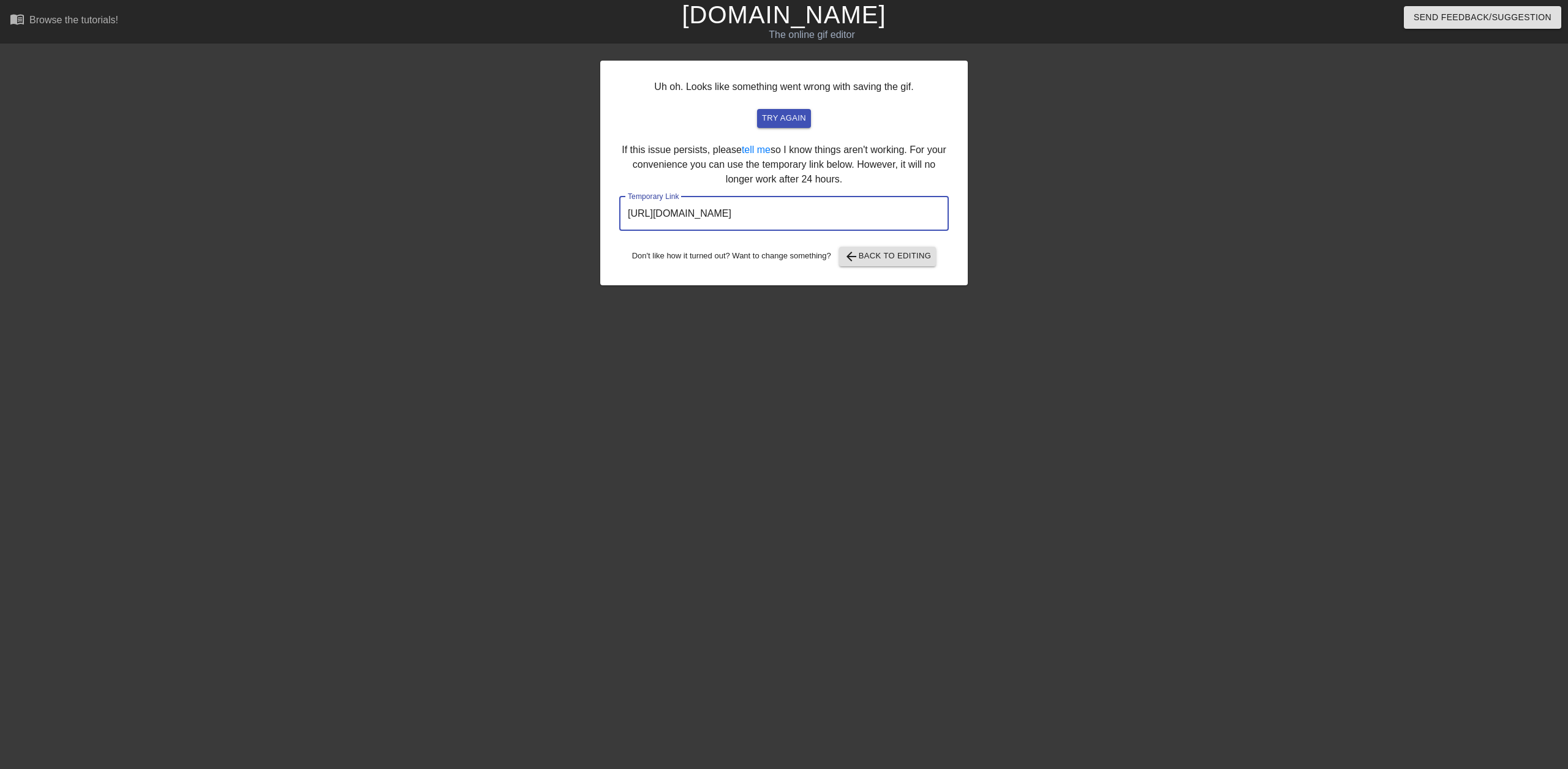
drag, startPoint x: 886, startPoint y: 214, endPoint x: 524, endPoint y: 219, distance: 362.0
click at [524, 219] on div "Uh oh. Looks like something went wrong with saving the gif. try again If this i…" at bounding box center [784, 232] width 1568 height 368
